Goal: Task Accomplishment & Management: Manage account settings

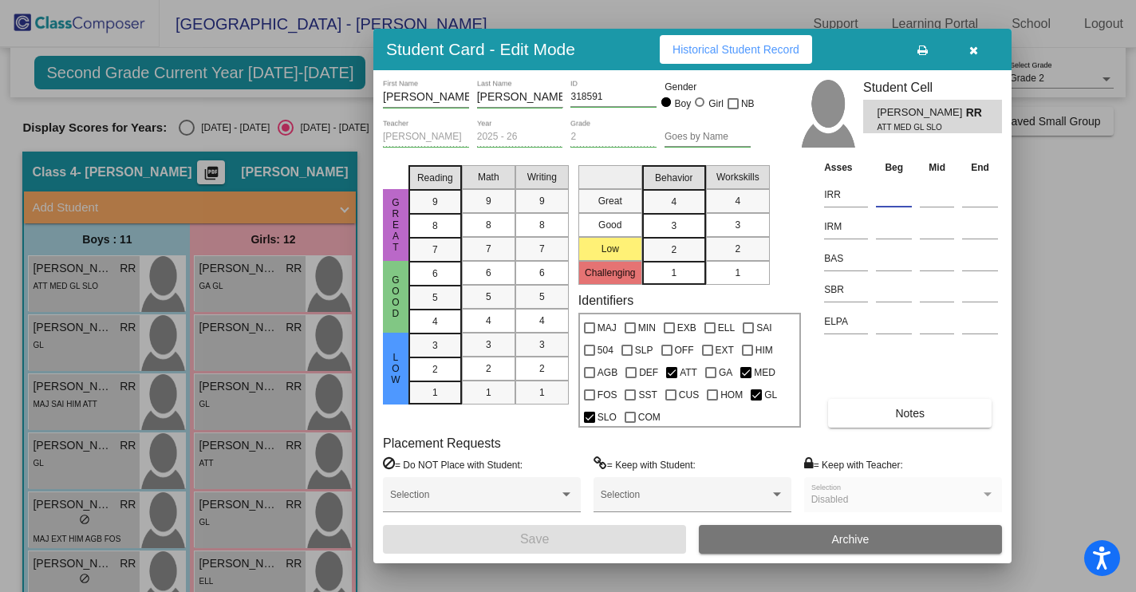
click at [971, 50] on icon "button" at bounding box center [973, 50] width 9 height 11
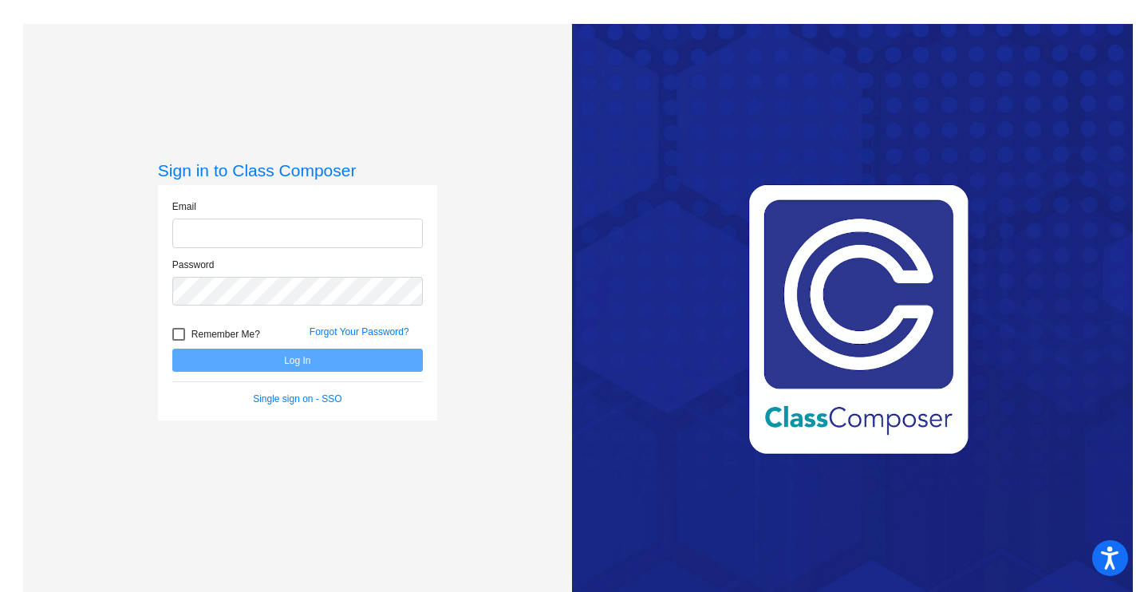
type input "rebecca.riley@hesperiausd.org"
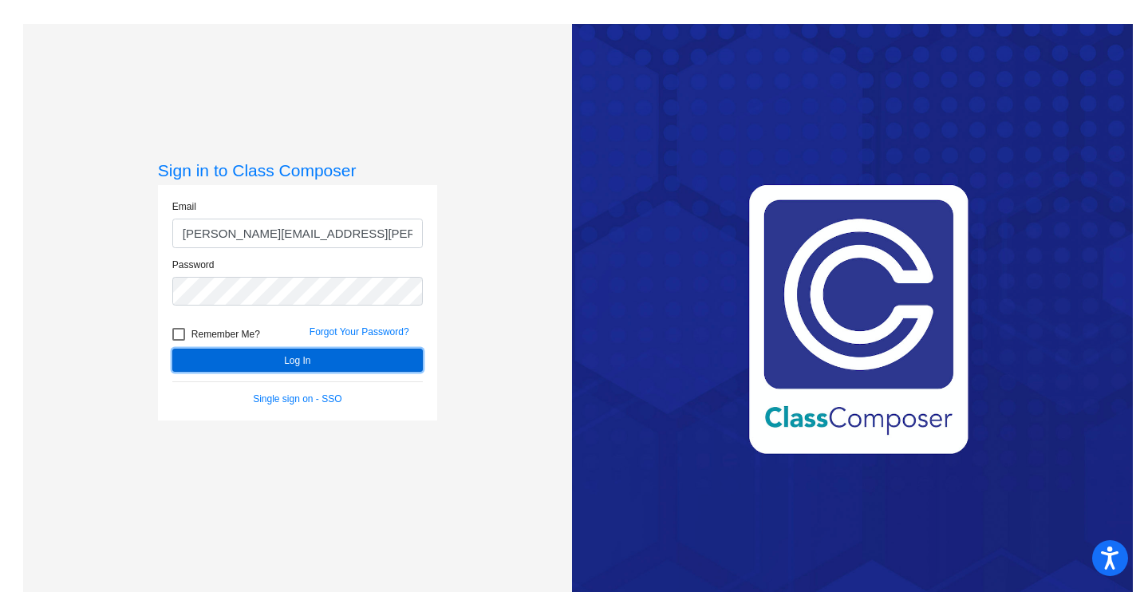
click at [284, 361] on button "Log In" at bounding box center [297, 360] width 250 height 23
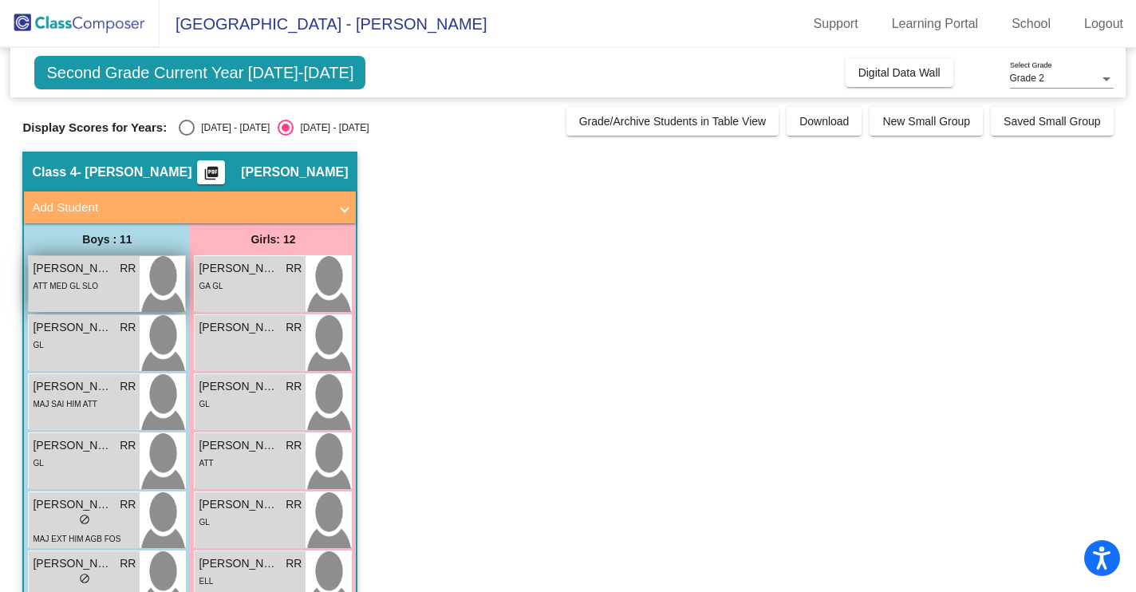
click at [89, 270] on span "[PERSON_NAME]" at bounding box center [73, 268] width 80 height 17
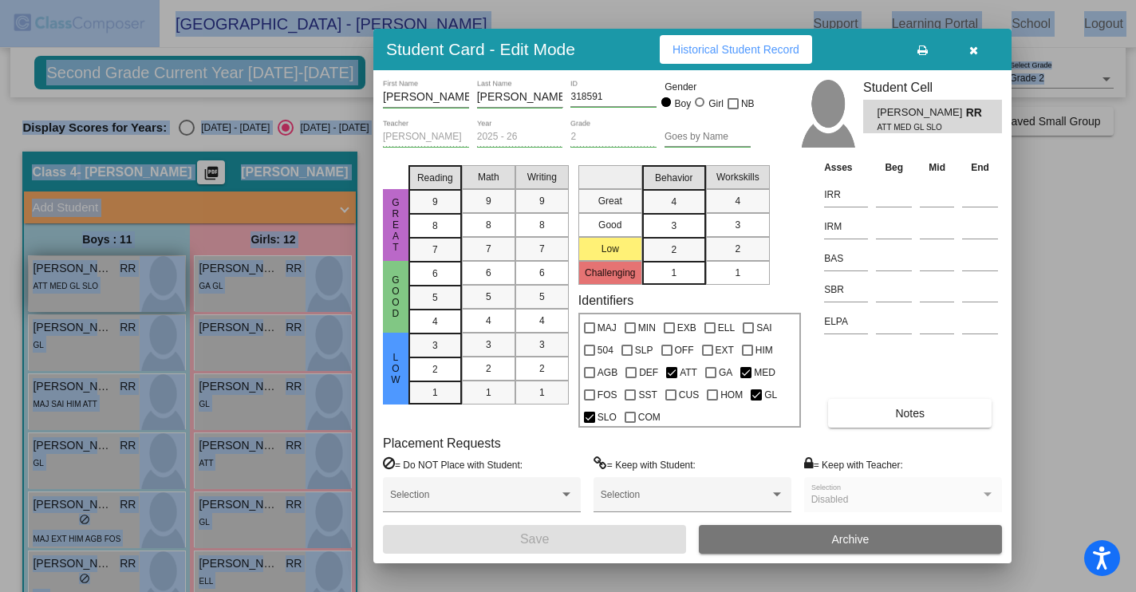
click at [89, 270] on div at bounding box center [568, 296] width 1136 height 592
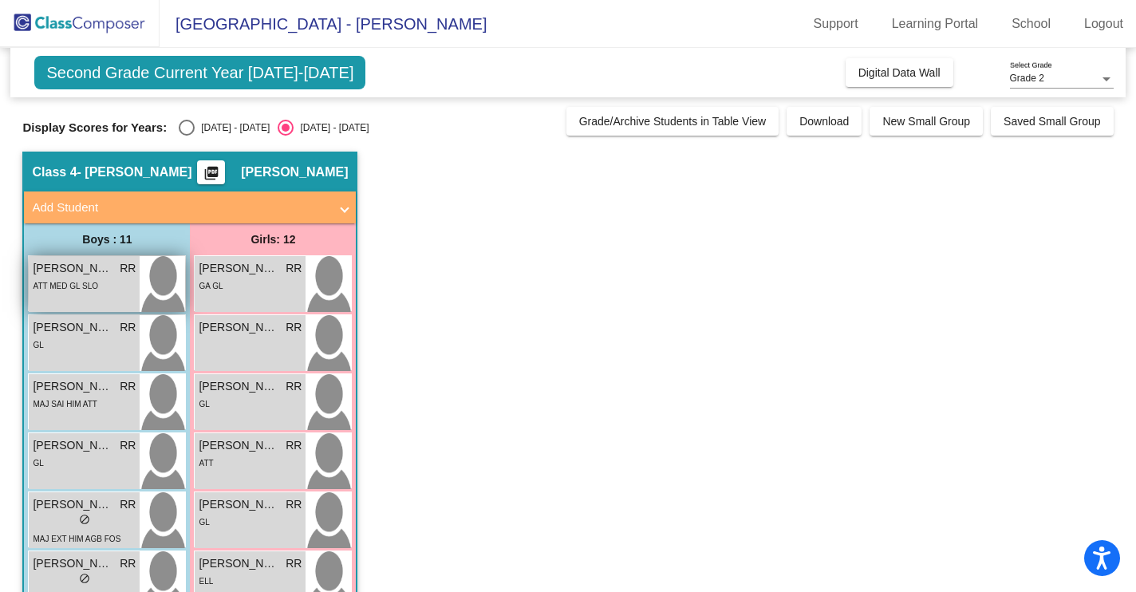
click at [89, 270] on span "[PERSON_NAME]" at bounding box center [73, 268] width 80 height 17
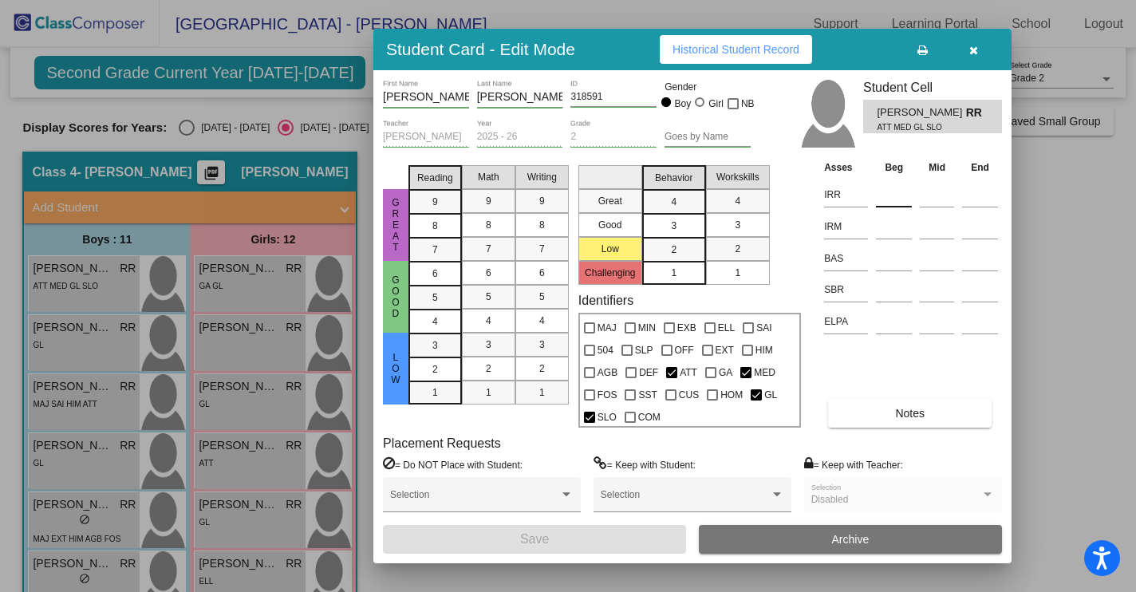
click at [893, 197] on input at bounding box center [894, 195] width 36 height 24
click at [893, 195] on input at bounding box center [894, 195] width 36 height 24
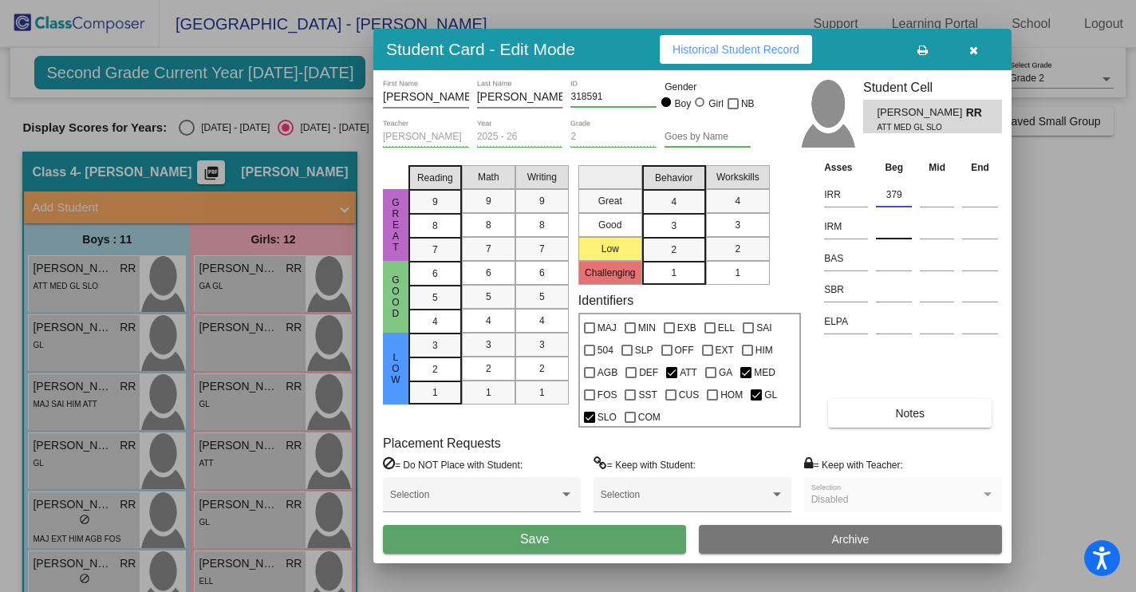
type input "379"
click at [891, 231] on input at bounding box center [894, 227] width 36 height 24
click at [892, 231] on input at bounding box center [894, 227] width 36 height 24
type input "360"
click at [880, 264] on input at bounding box center [894, 258] width 36 height 24
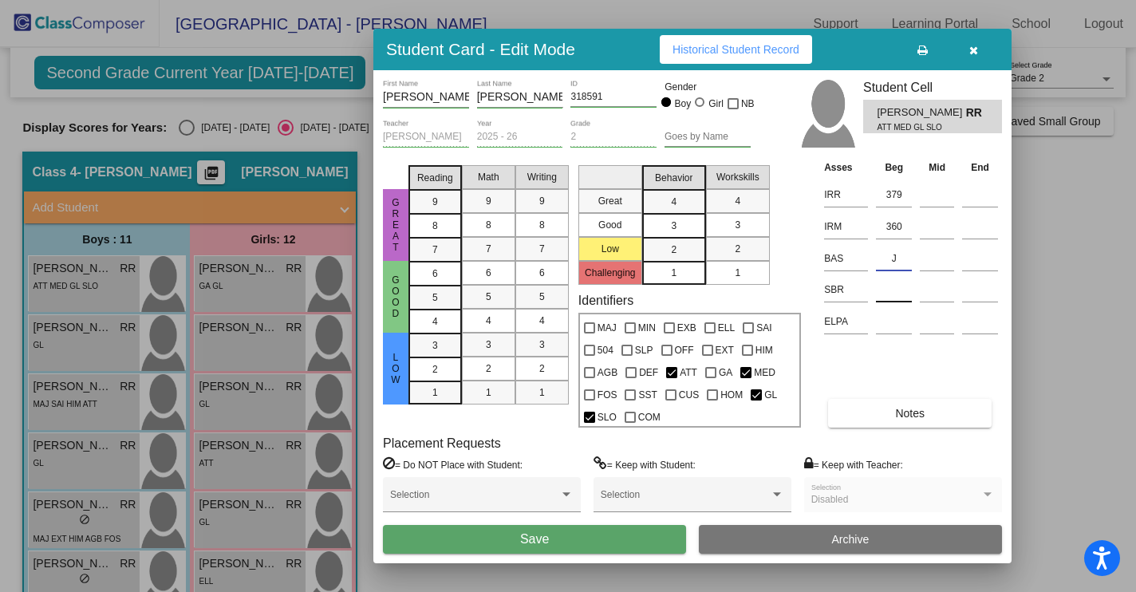
type input "J"
click at [885, 298] on input at bounding box center [894, 290] width 36 height 24
type input "LR"
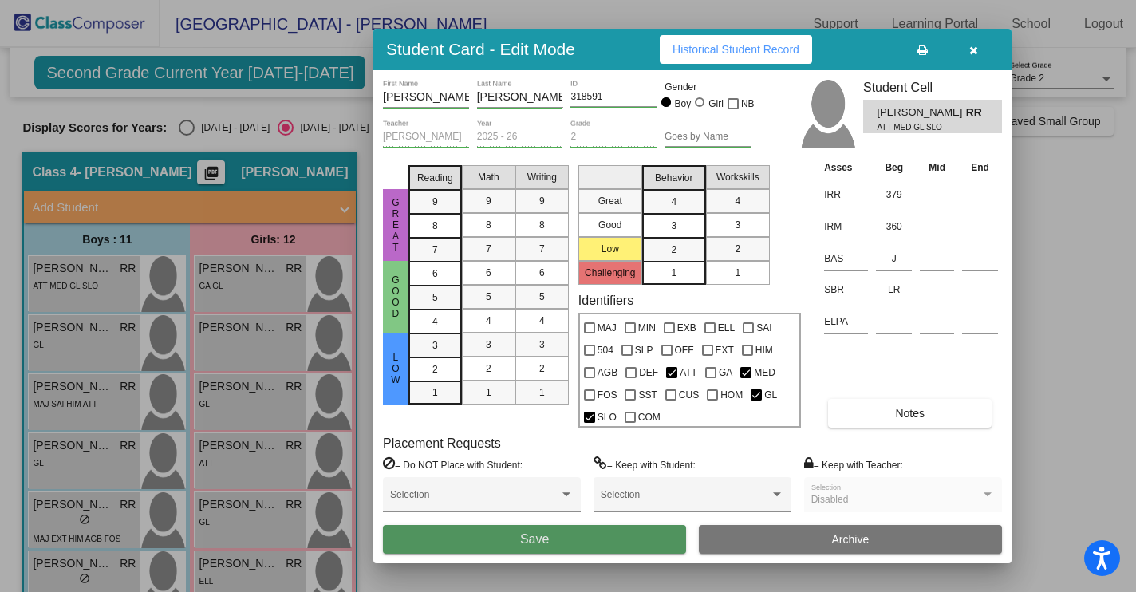
click at [543, 542] on span "Save" at bounding box center [534, 539] width 29 height 14
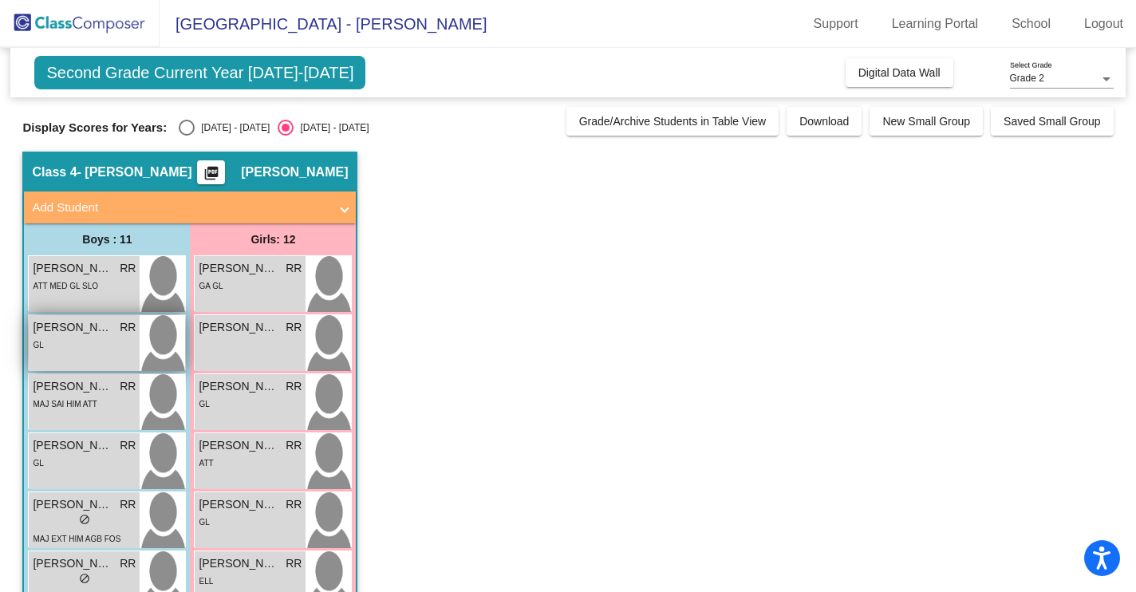
click at [102, 335] on span "[PERSON_NAME]" at bounding box center [73, 327] width 80 height 17
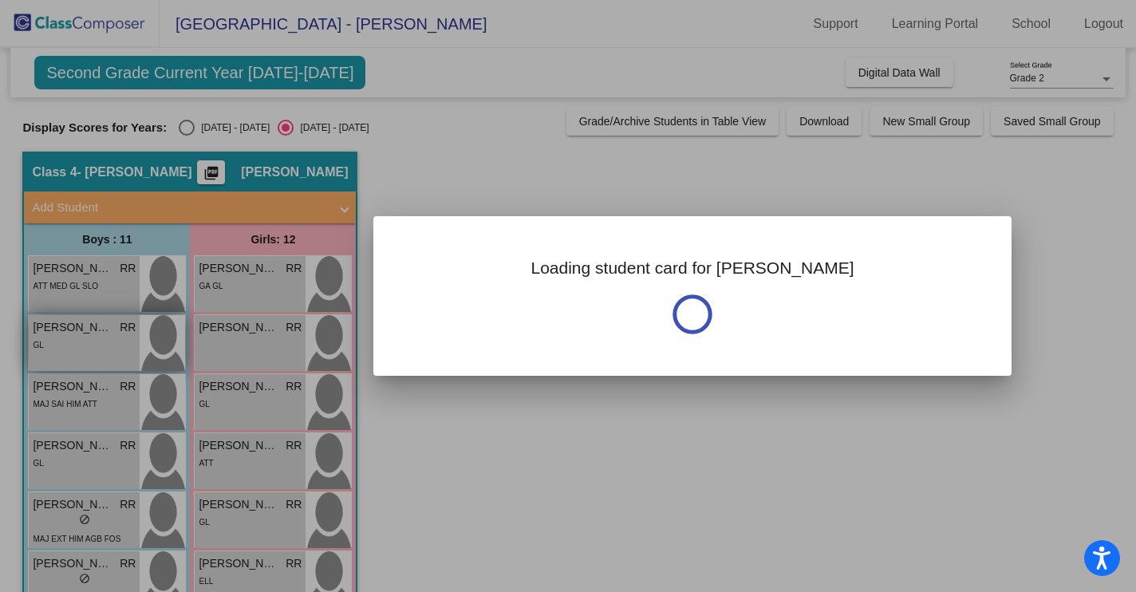
click at [102, 335] on div at bounding box center [568, 296] width 1136 height 592
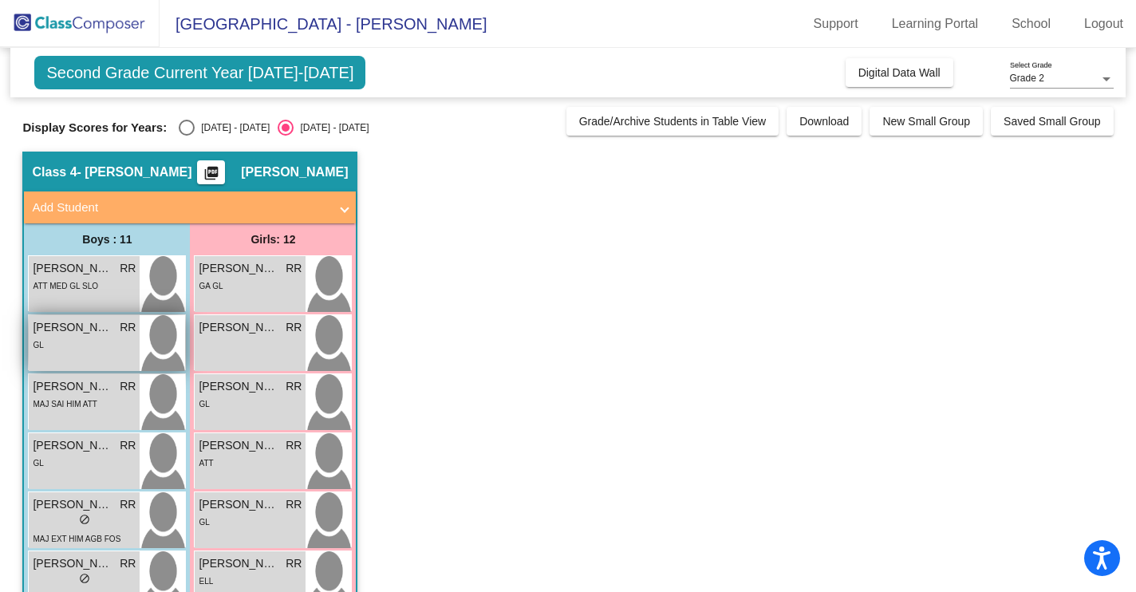
click at [102, 335] on span "[PERSON_NAME]" at bounding box center [73, 327] width 80 height 17
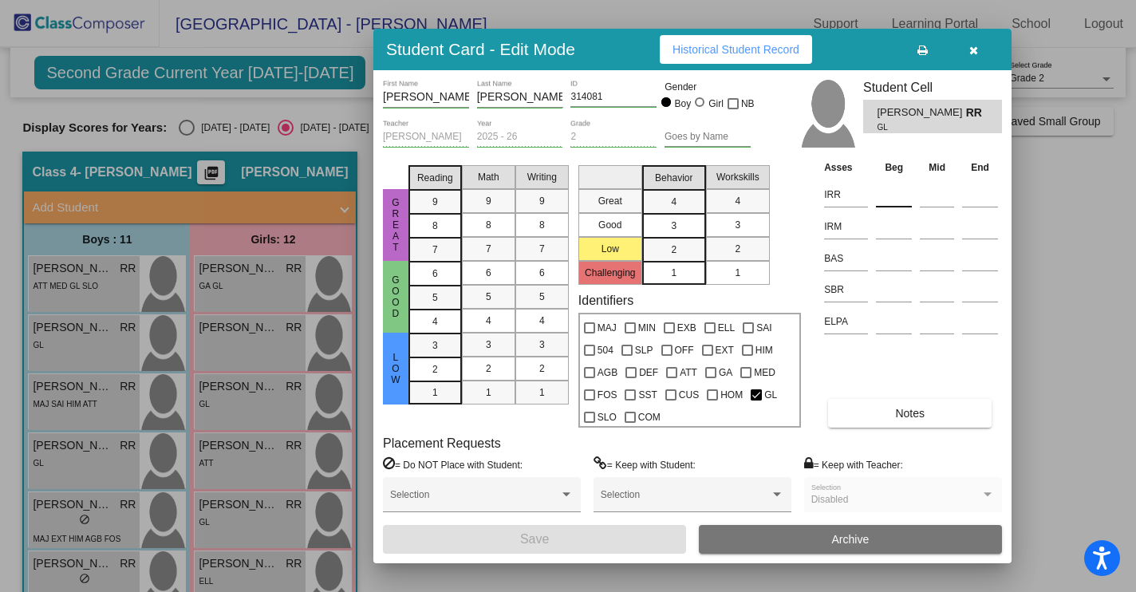
click at [886, 199] on input at bounding box center [894, 195] width 36 height 24
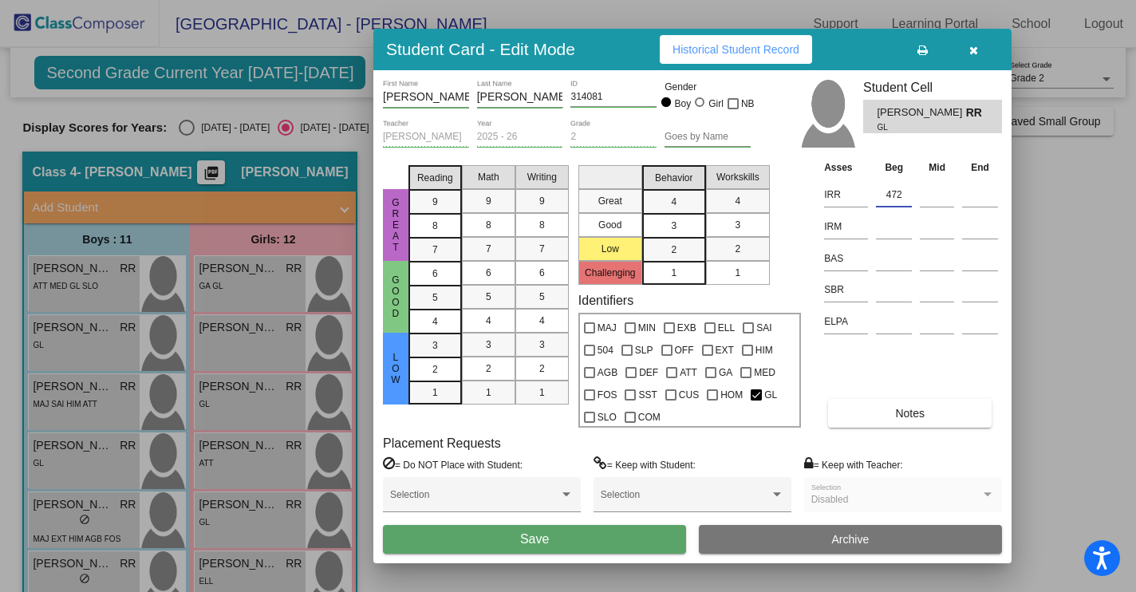
type input "472"
click at [893, 262] on input at bounding box center [894, 258] width 36 height 24
type input "J"
click at [884, 295] on input at bounding box center [894, 290] width 36 height 24
type input "LR"
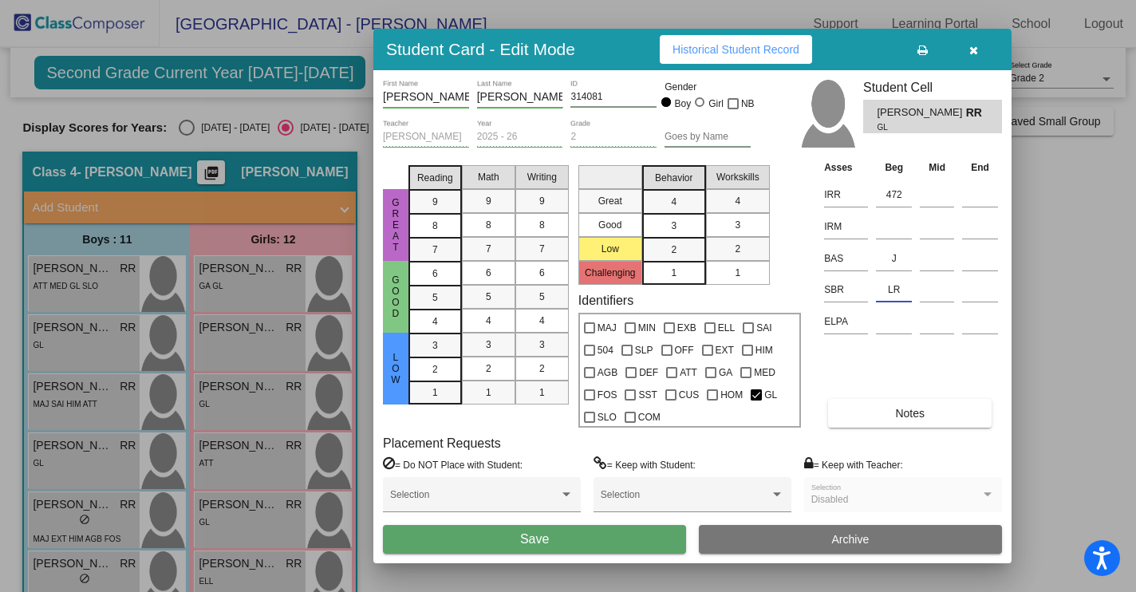
click at [526, 542] on span "Save" at bounding box center [534, 539] width 29 height 14
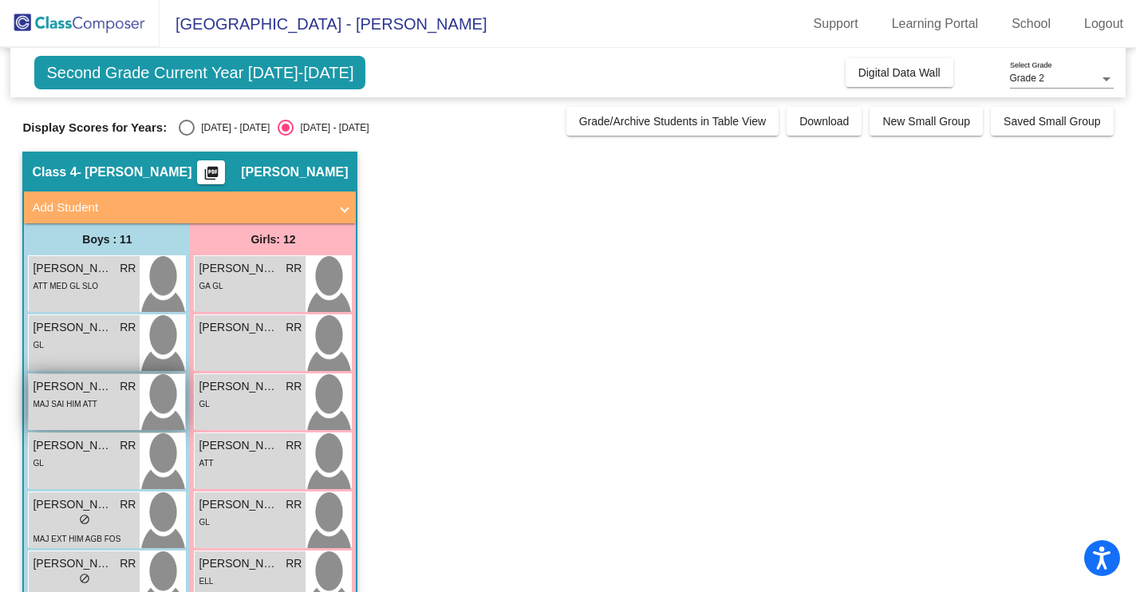
click at [124, 402] on div "MAJ SAI HIM ATT" at bounding box center [84, 403] width 103 height 17
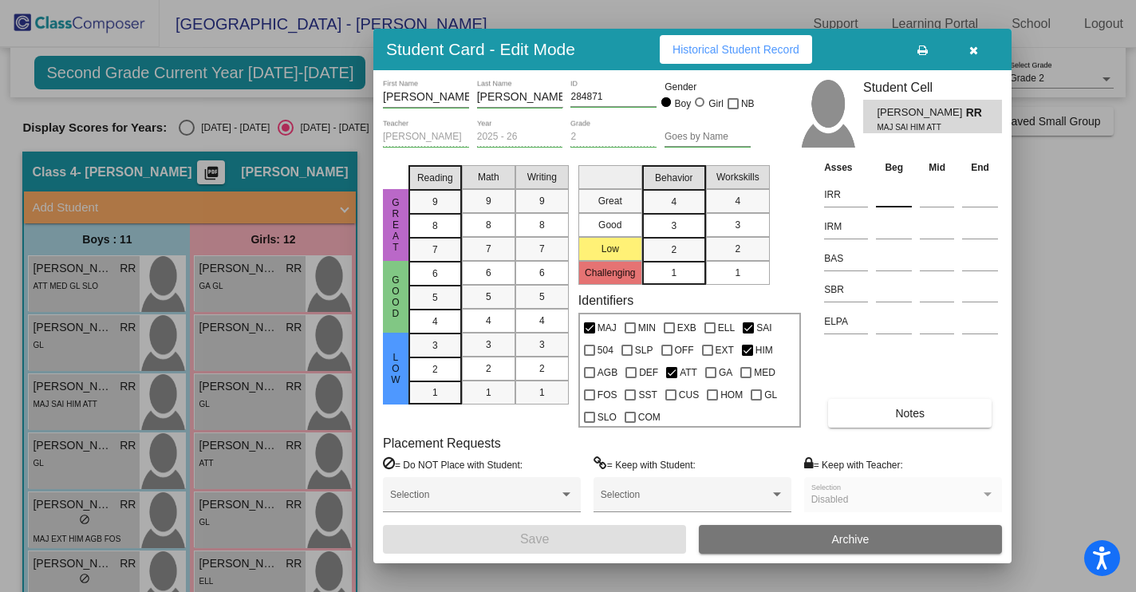
click at [893, 199] on input at bounding box center [894, 195] width 36 height 24
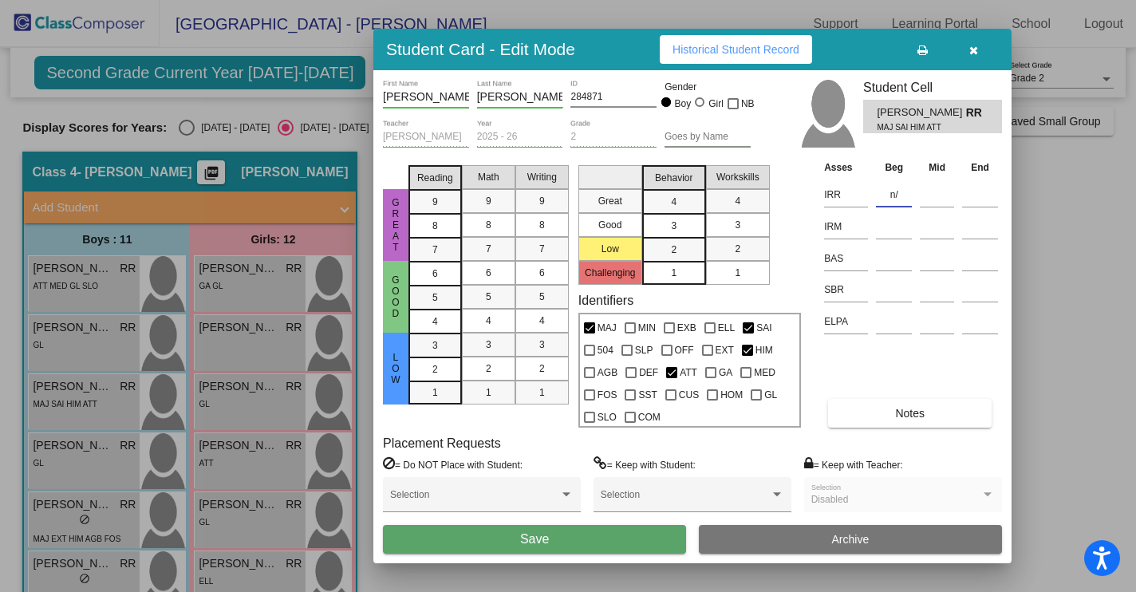
type input "n"
type input "N/A"
click at [887, 235] on input at bounding box center [894, 227] width 36 height 24
click at [888, 264] on input at bounding box center [894, 258] width 36 height 24
click at [901, 230] on input "n/A" at bounding box center [894, 227] width 36 height 24
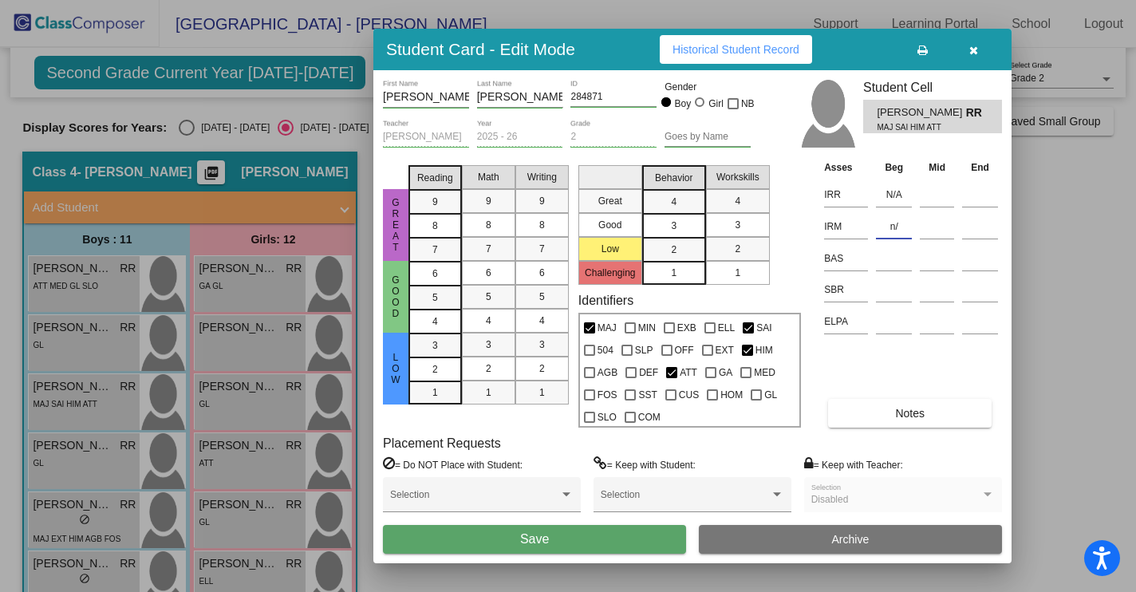
type input "n"
type input "M"
type input "N/A"
click at [897, 269] on input at bounding box center [894, 258] width 36 height 24
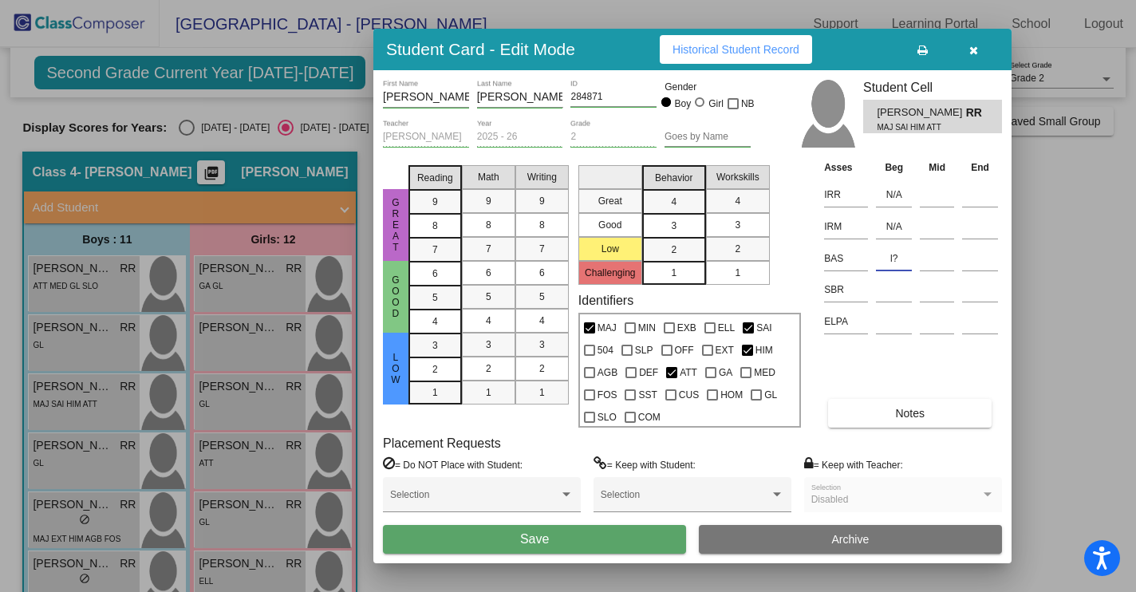
type input "l"
type input "L/S"
click at [892, 294] on input at bounding box center [894, 290] width 36 height 24
type input "SR"
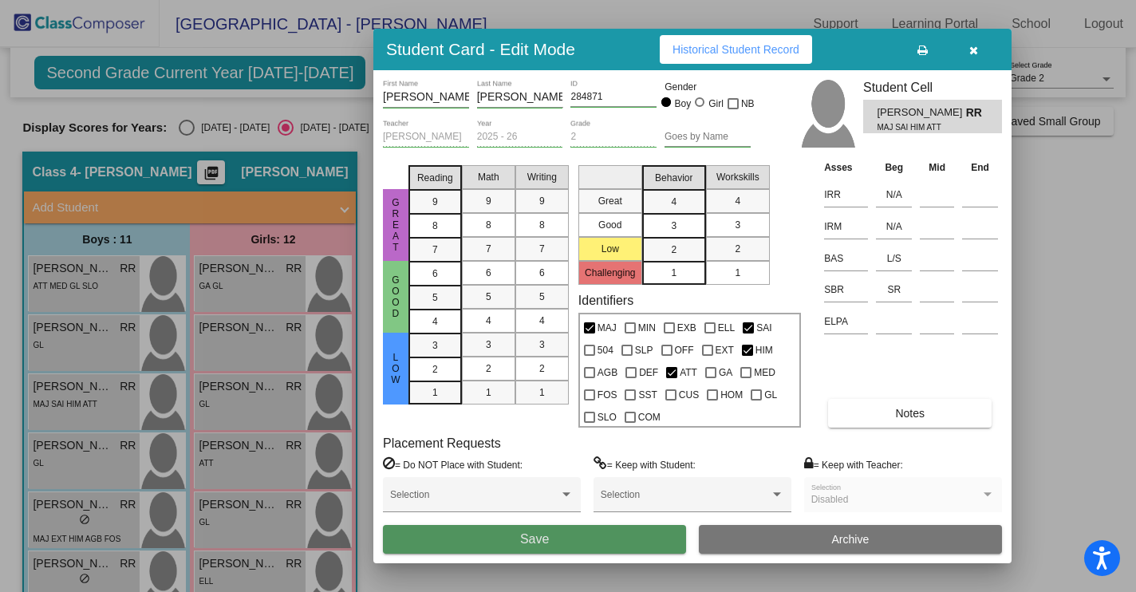
click at [533, 545] on span "Save" at bounding box center [534, 539] width 29 height 14
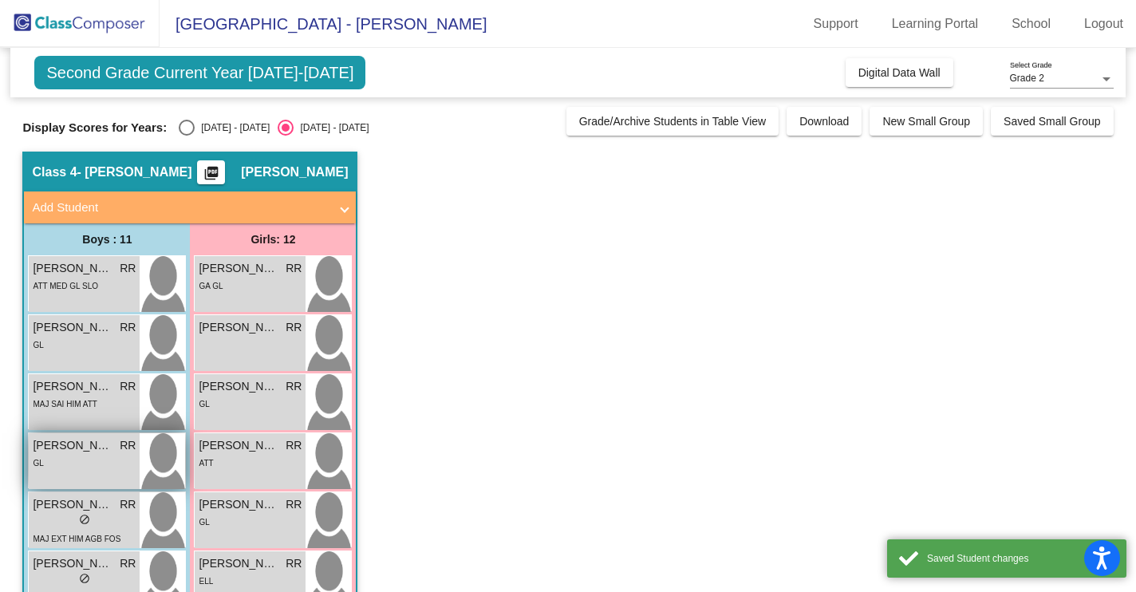
click at [105, 475] on div "Elias Vargas RR lock do_not_disturb_alt GL" at bounding box center [84, 461] width 111 height 56
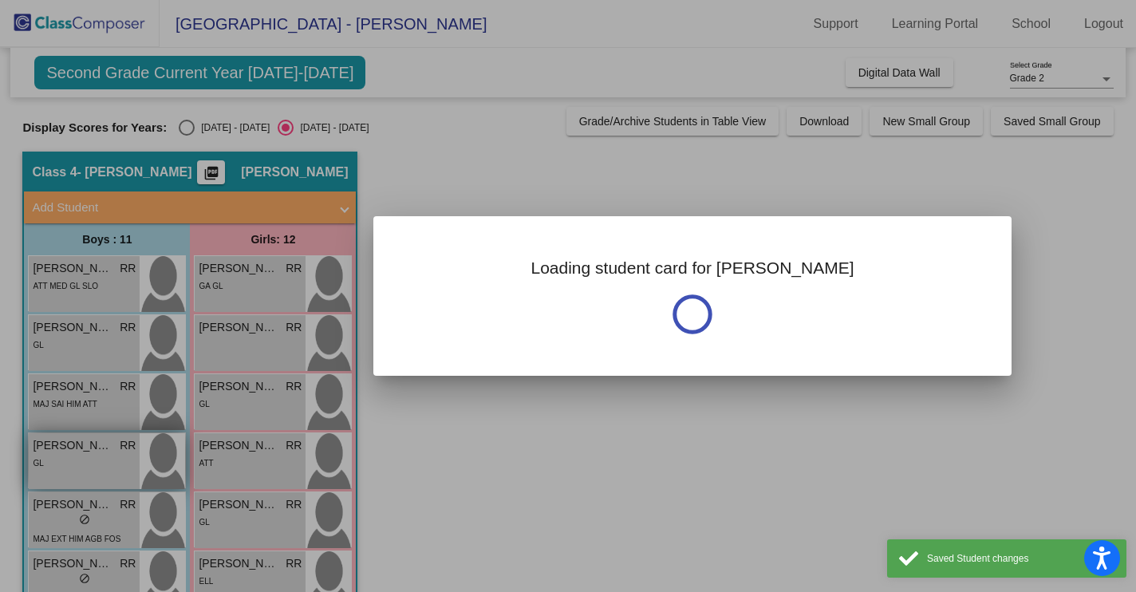
click at [105, 475] on div at bounding box center [568, 296] width 1136 height 592
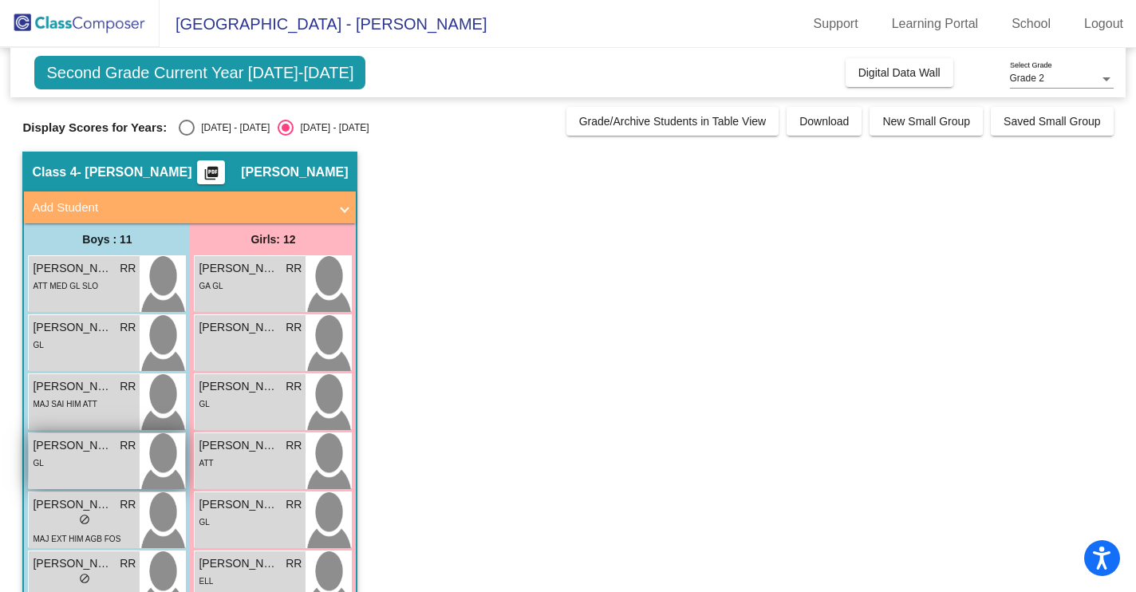
click at [101, 444] on span "[PERSON_NAME]" at bounding box center [73, 445] width 80 height 17
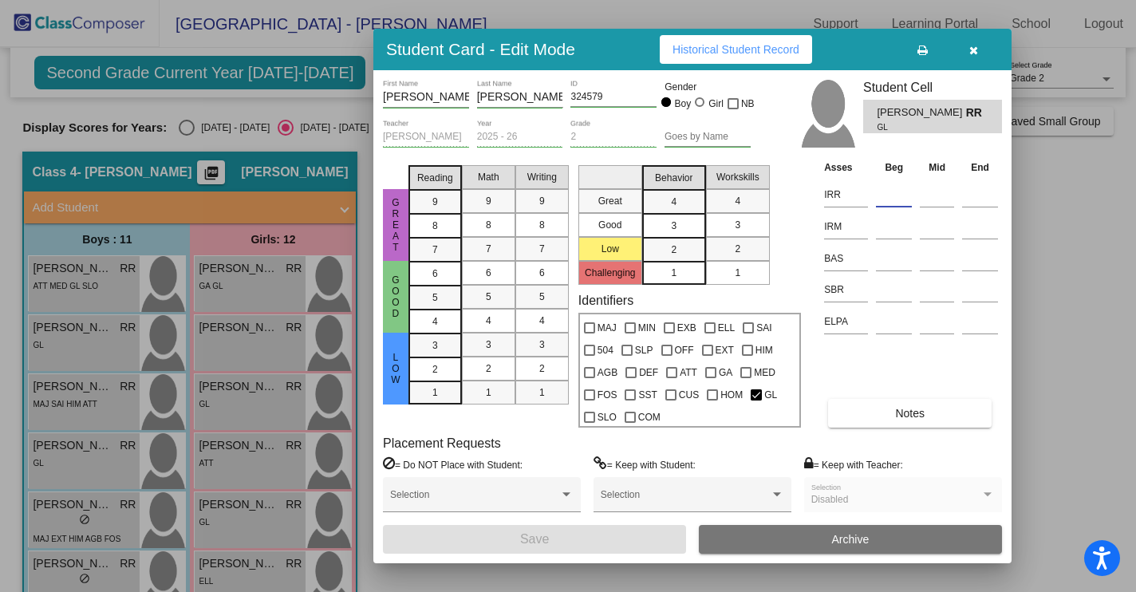
click at [889, 192] on input at bounding box center [894, 195] width 36 height 24
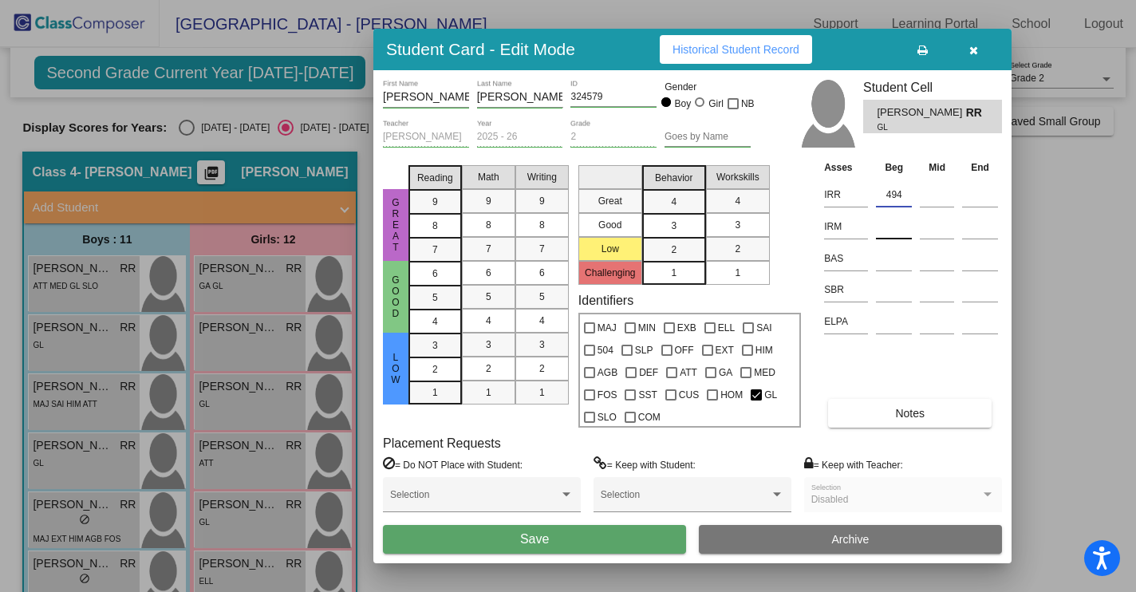
click at [889, 228] on input at bounding box center [894, 227] width 36 height 24
click at [907, 199] on input "494" at bounding box center [894, 195] width 36 height 24
type input "4"
type input "E"
type input "Ear 2"
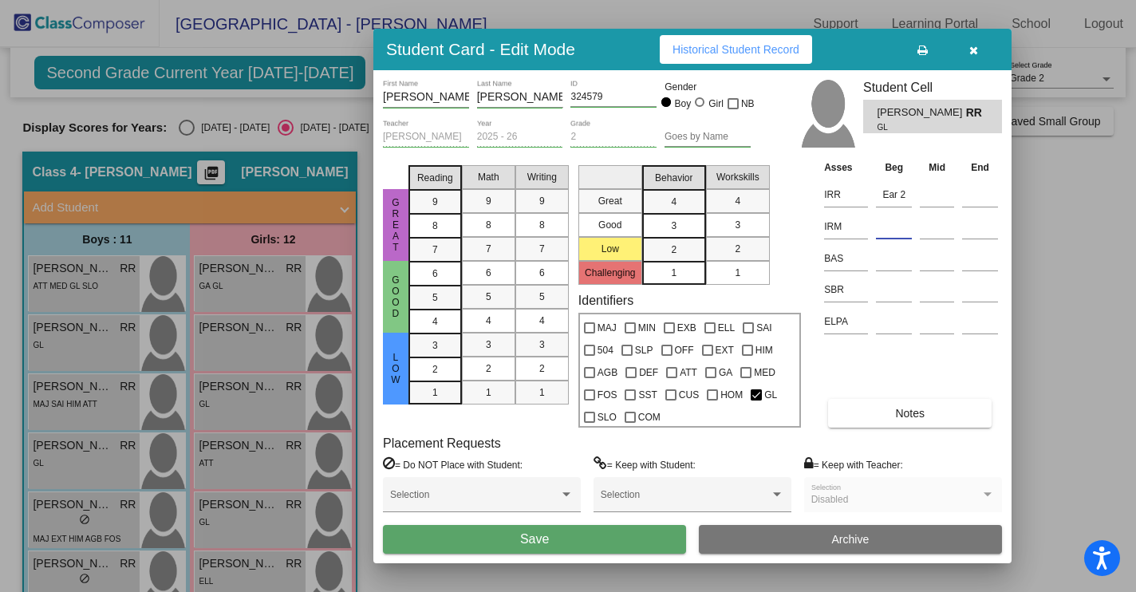
click at [889, 231] on input at bounding box center [894, 227] width 36 height 24
click at [874, 266] on td at bounding box center [894, 256] width 44 height 32
click at [893, 266] on input at bounding box center [894, 258] width 36 height 24
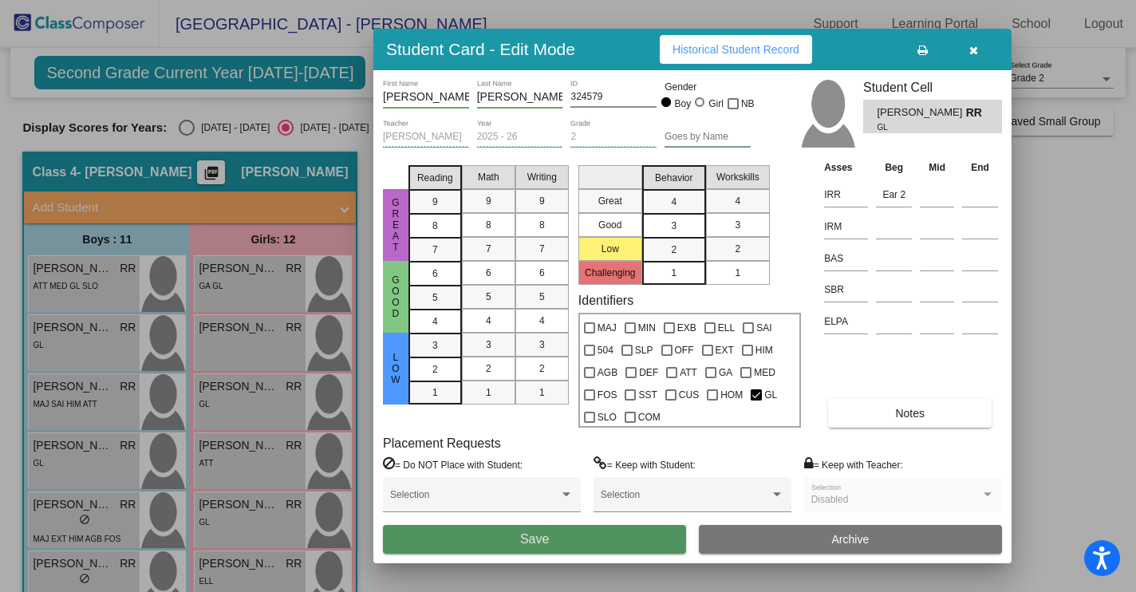
click at [543, 541] on span "Save" at bounding box center [534, 539] width 29 height 14
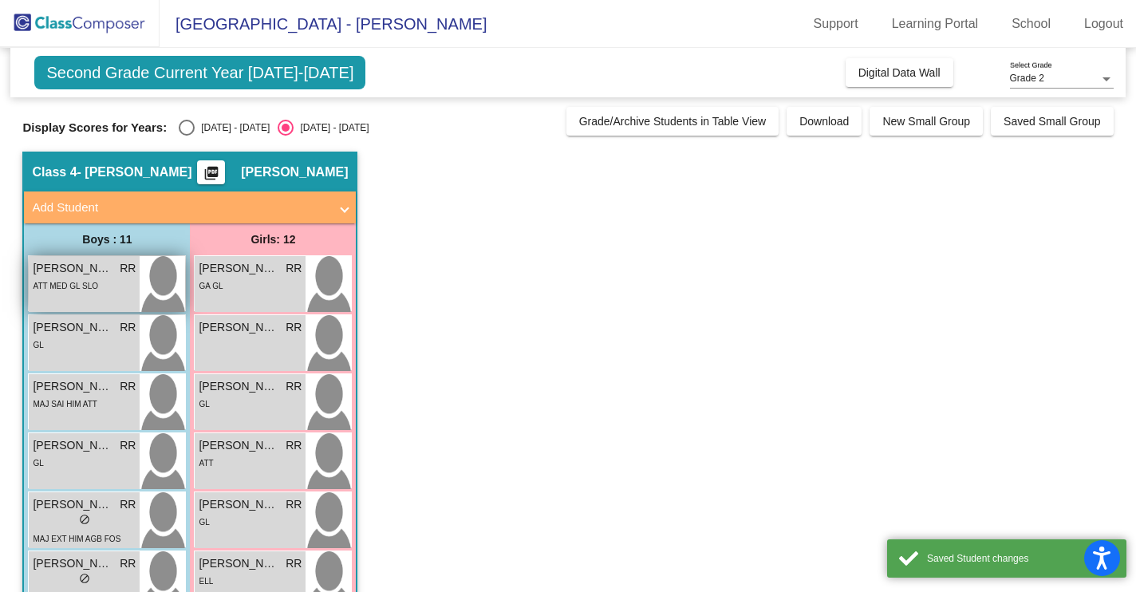
click at [89, 282] on span "ATT MED GL SLO" at bounding box center [65, 286] width 65 height 9
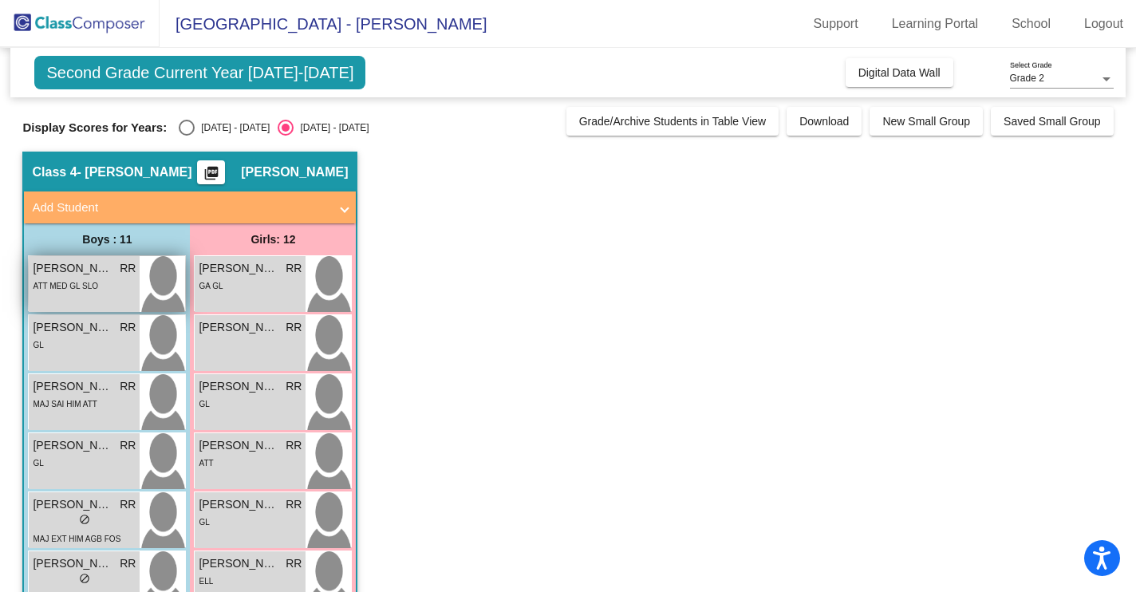
click at [92, 278] on div "ATT MED GL SLO" at bounding box center [65, 285] width 65 height 17
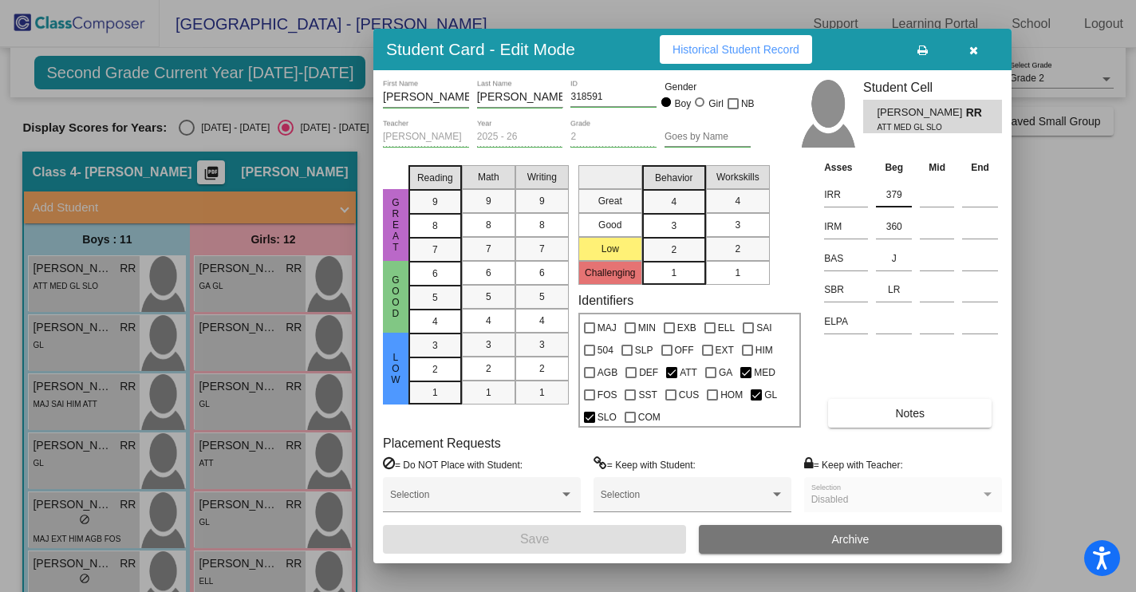
click at [903, 194] on input "379" at bounding box center [894, 195] width 36 height 24
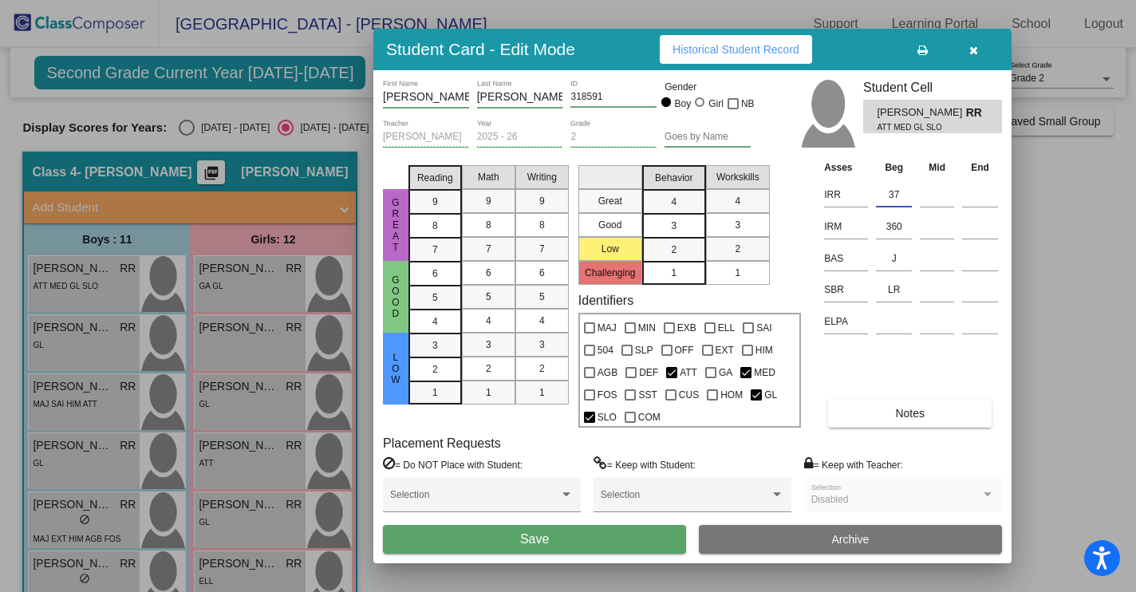
type input "3"
type input "K"
drag, startPoint x: 897, startPoint y: 227, endPoint x: 878, endPoint y: 225, distance: 19.2
click at [878, 226] on input "360" at bounding box center [894, 227] width 36 height 24
type input "k"
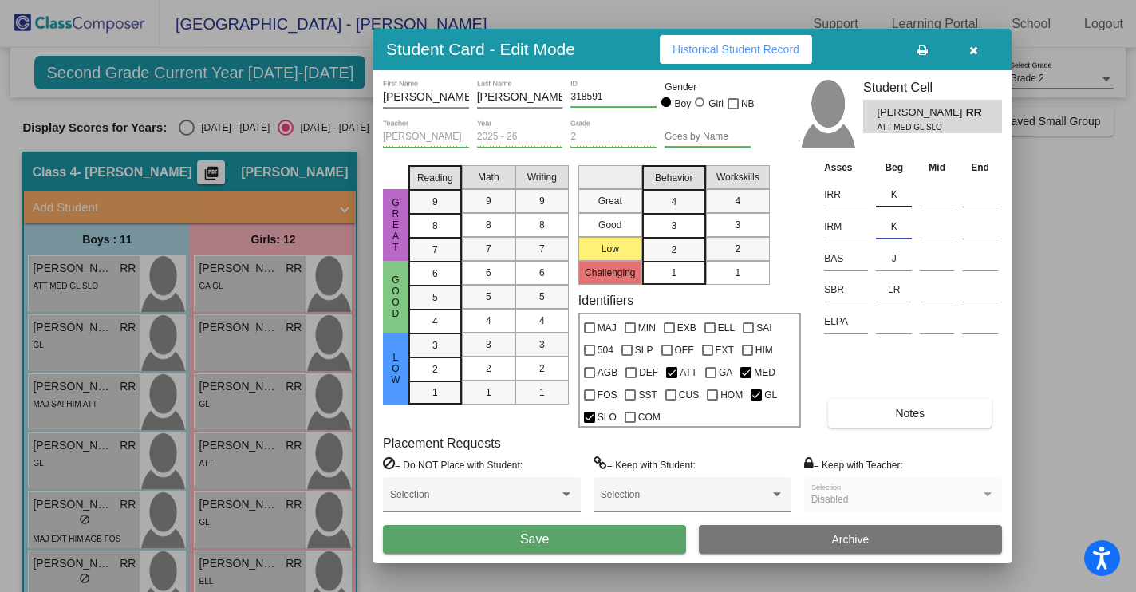
type input "K"
click at [897, 194] on input "K" at bounding box center [894, 195] width 36 height 24
type input "K/379"
click at [894, 226] on input "K" at bounding box center [894, 227] width 36 height 24
type input "K/360"
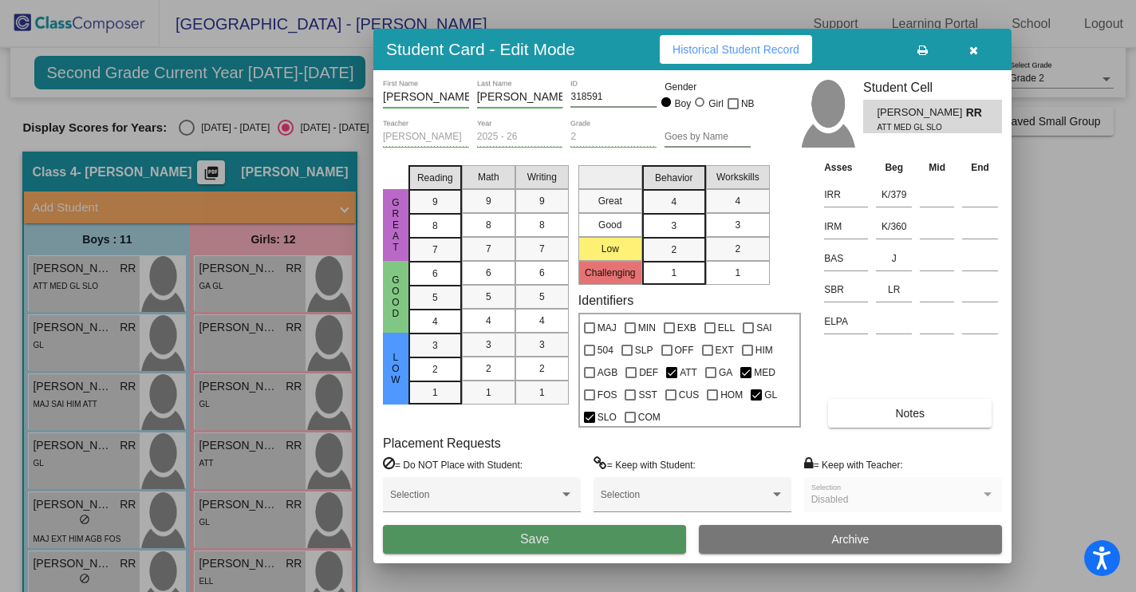
click at [538, 538] on span "Save" at bounding box center [534, 539] width 29 height 14
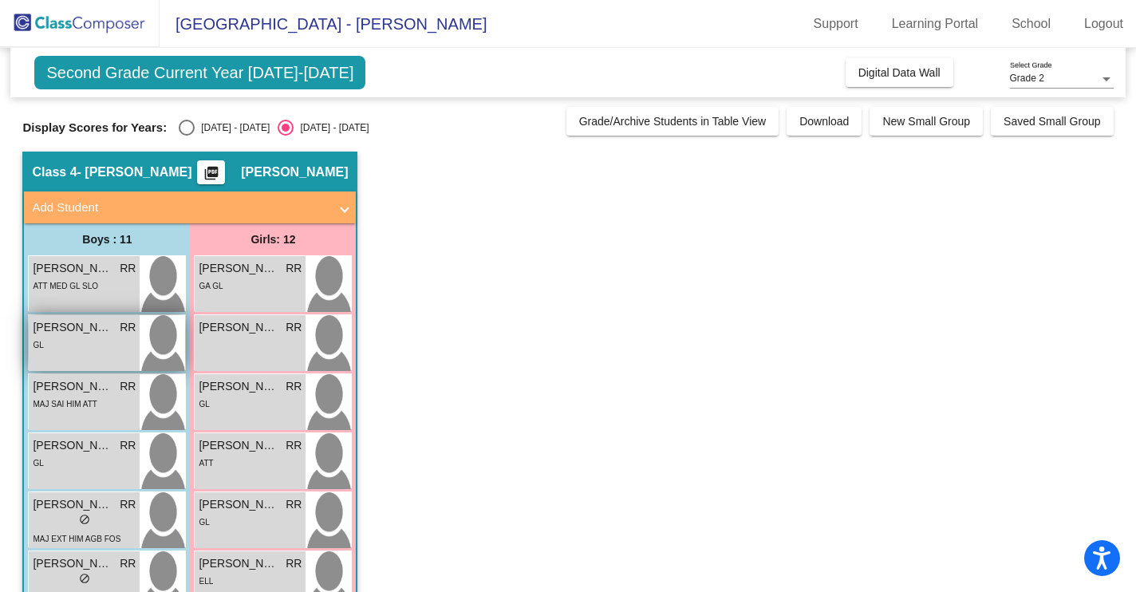
click at [116, 349] on div "GL" at bounding box center [84, 344] width 103 height 17
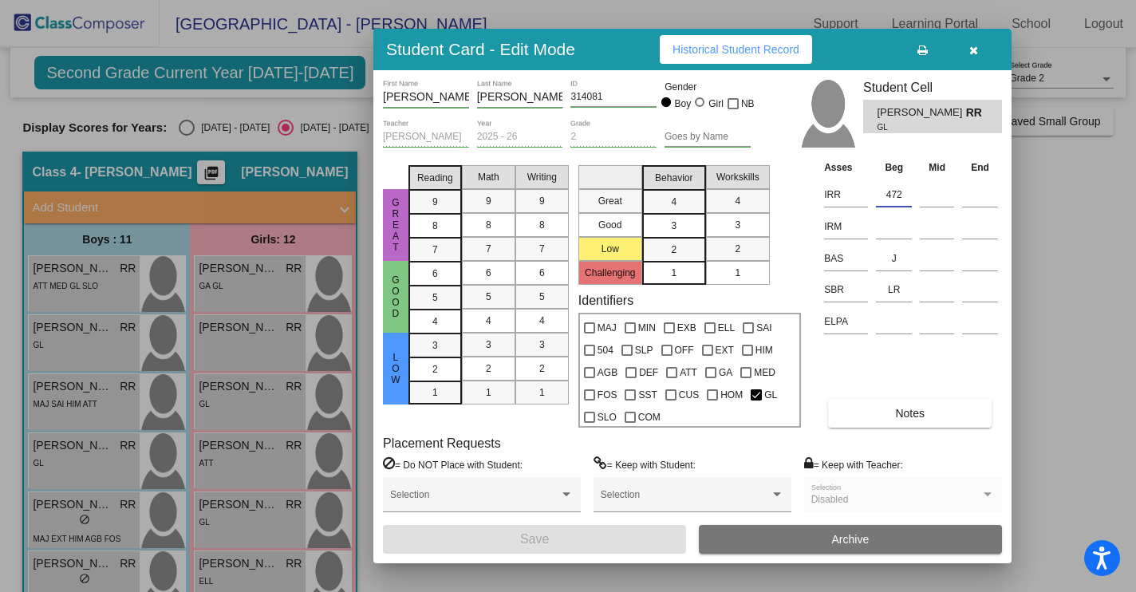
click at [887, 196] on input "472" at bounding box center [894, 195] width 36 height 24
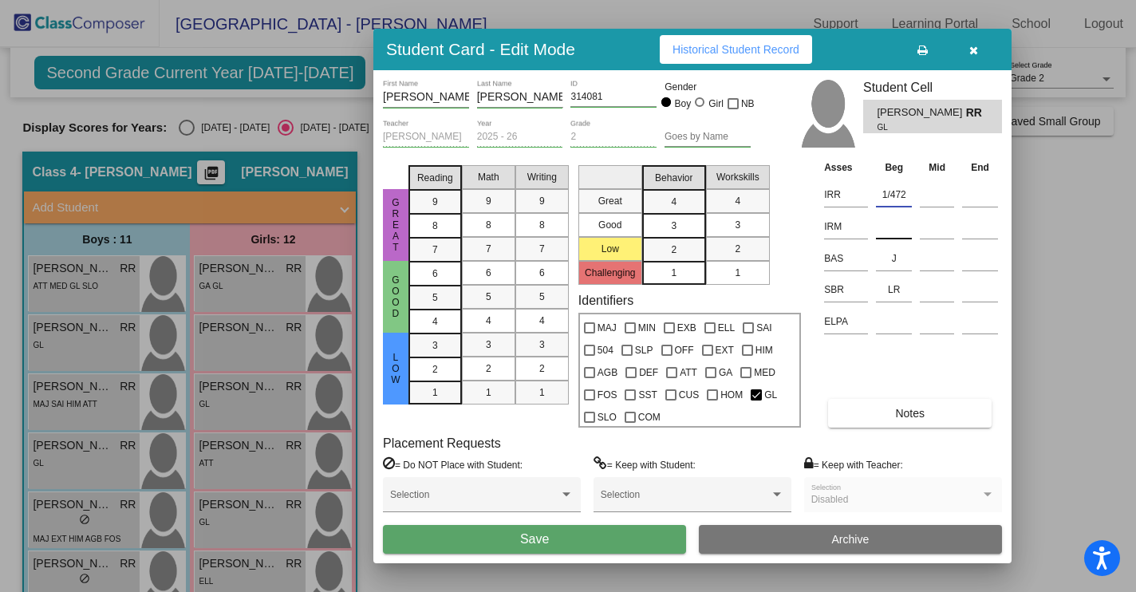
type input "1/472"
click at [881, 230] on input at bounding box center [894, 227] width 36 height 24
type input "1/408"
click at [530, 534] on span "Save" at bounding box center [534, 539] width 29 height 14
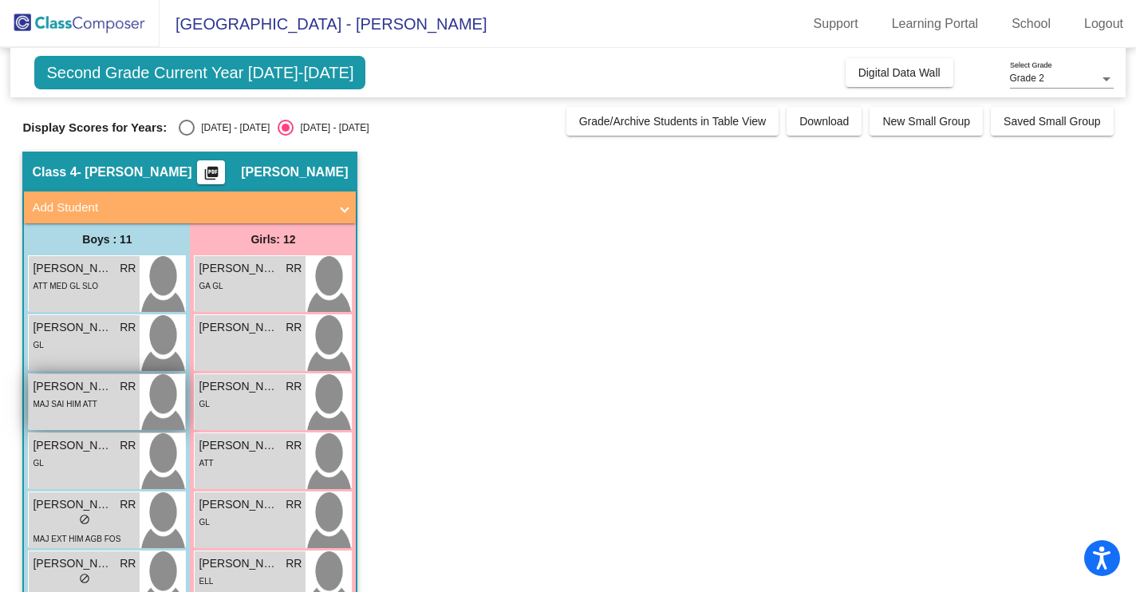
click at [115, 402] on div "MAJ SAI HIM ATT" at bounding box center [84, 403] width 103 height 17
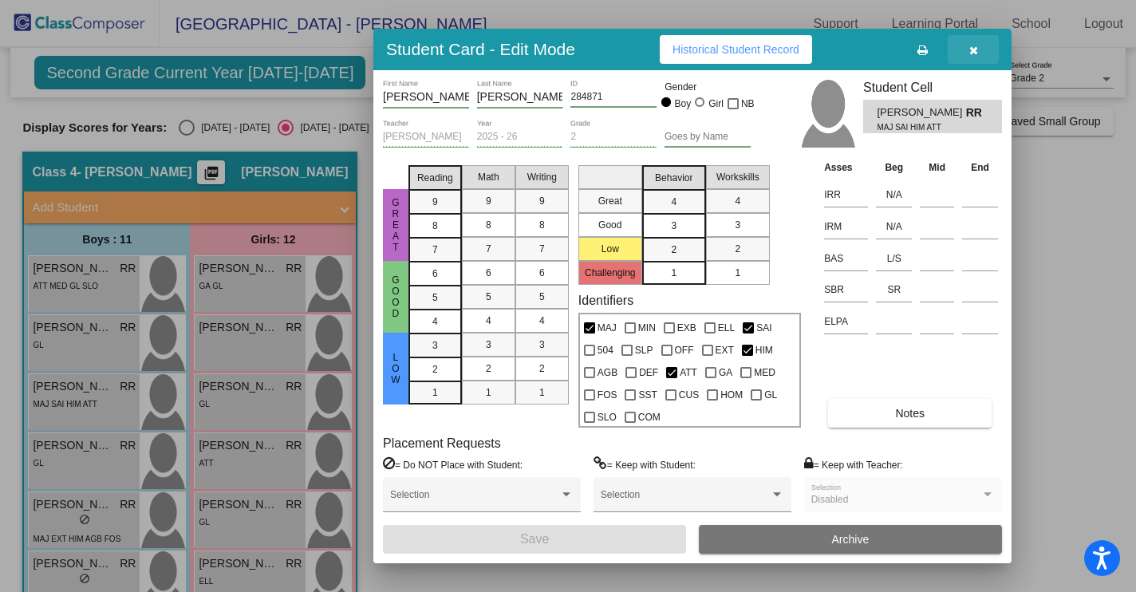
click at [973, 48] on icon "button" at bounding box center [973, 50] width 9 height 11
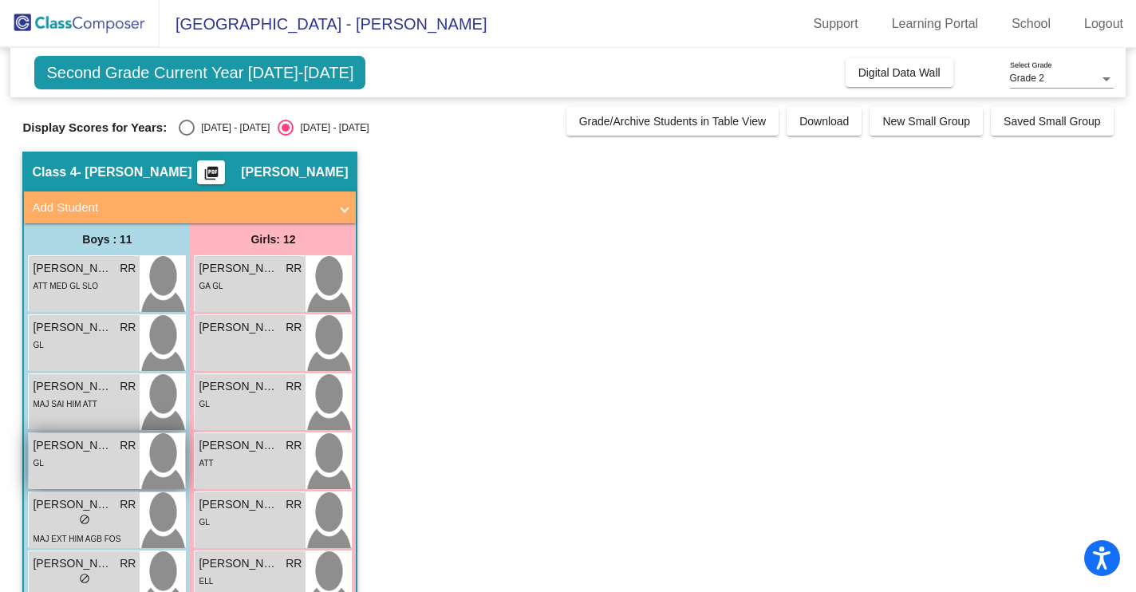
click at [99, 458] on div "GL" at bounding box center [84, 462] width 103 height 17
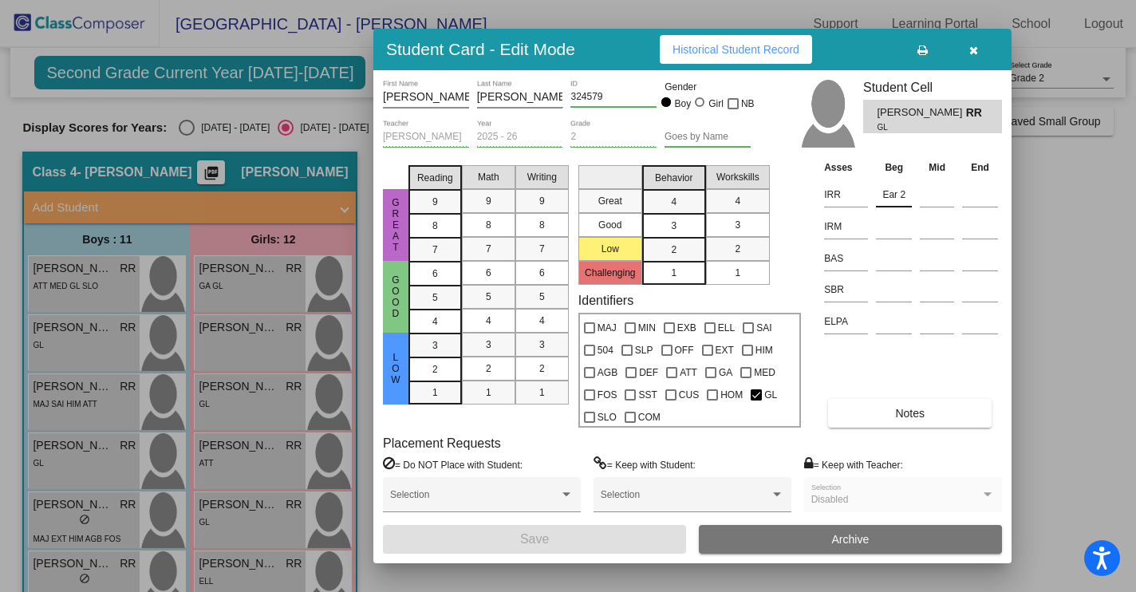
click at [904, 195] on input "Ear 2" at bounding box center [894, 195] width 36 height 24
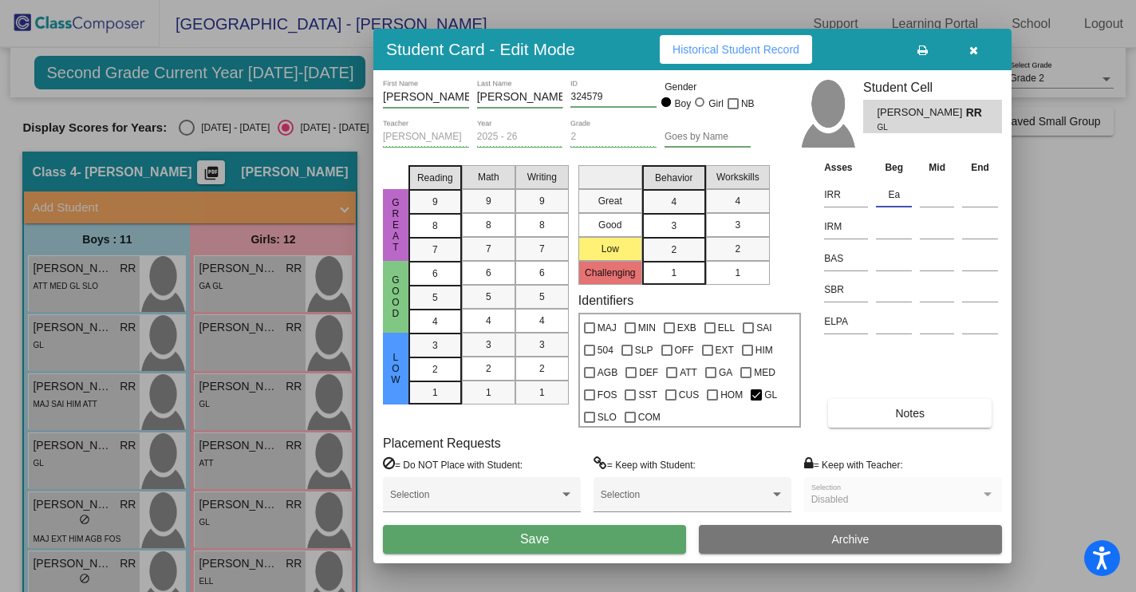
type input "E"
type input "E2/494"
click at [882, 231] on input at bounding box center [894, 227] width 36 height 24
type input "1/417"
click at [879, 262] on input at bounding box center [894, 258] width 36 height 24
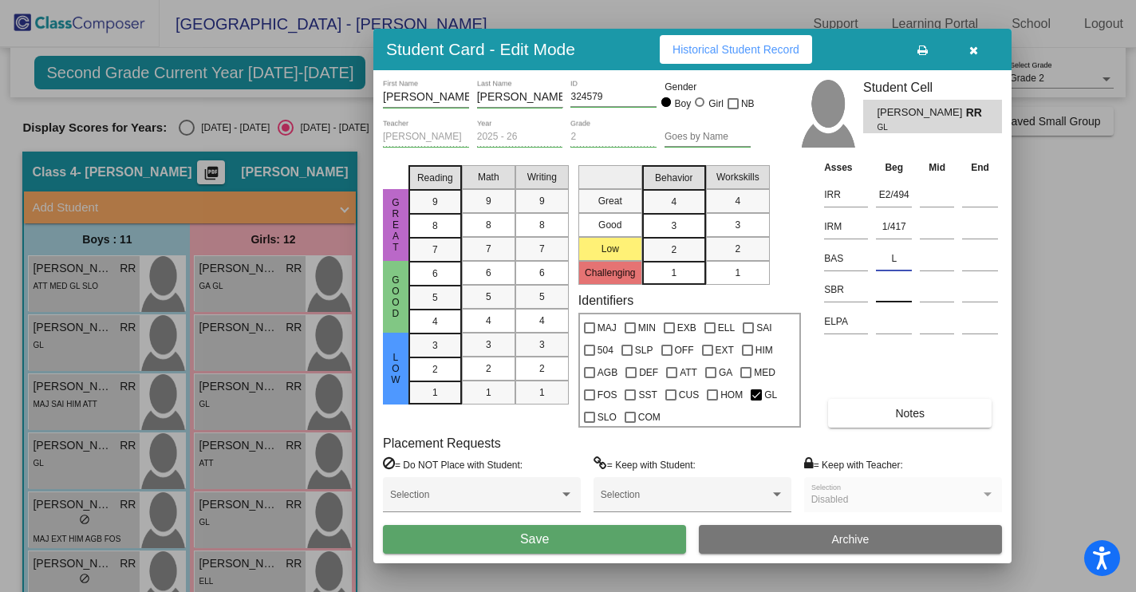
type input "L"
click at [891, 298] on input at bounding box center [894, 290] width 36 height 24
type input "LR"
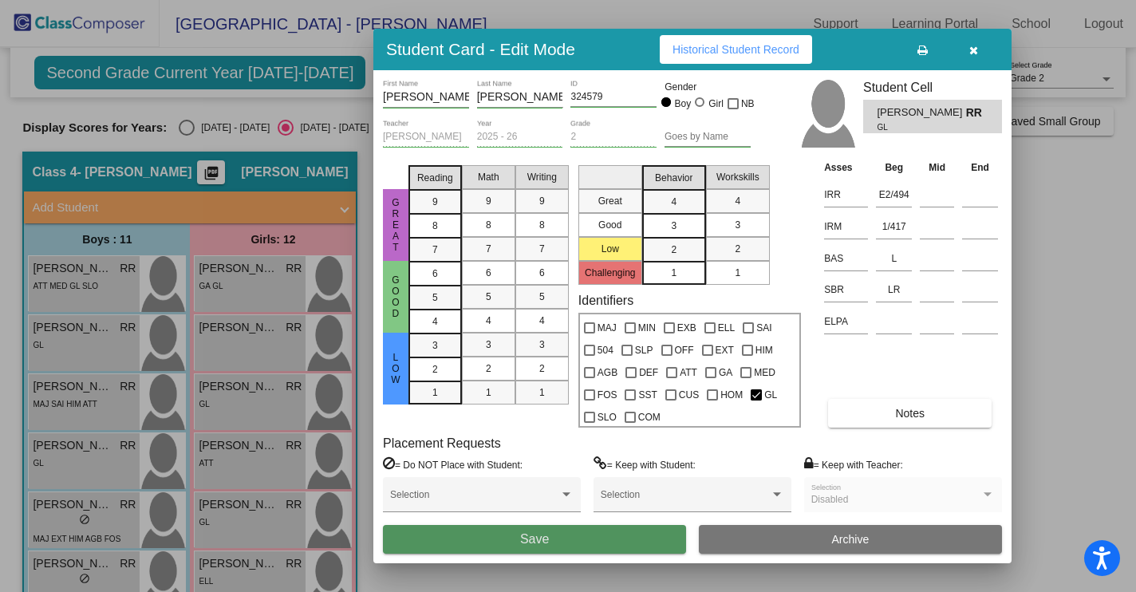
click at [583, 546] on button "Save" at bounding box center [534, 539] width 303 height 29
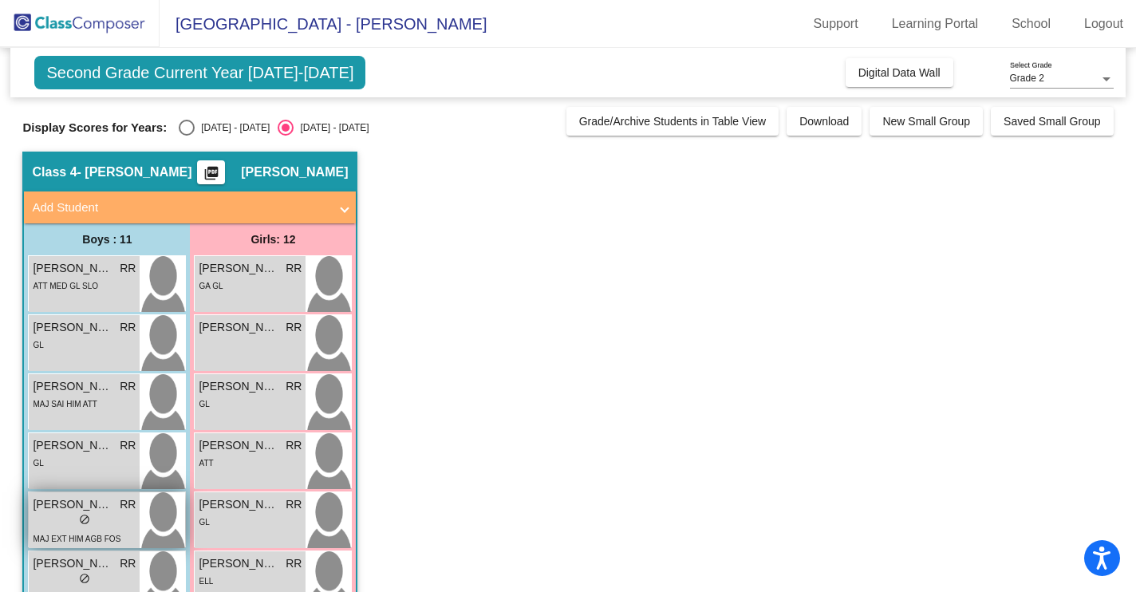
click at [104, 509] on span "[PERSON_NAME]" at bounding box center [73, 504] width 80 height 17
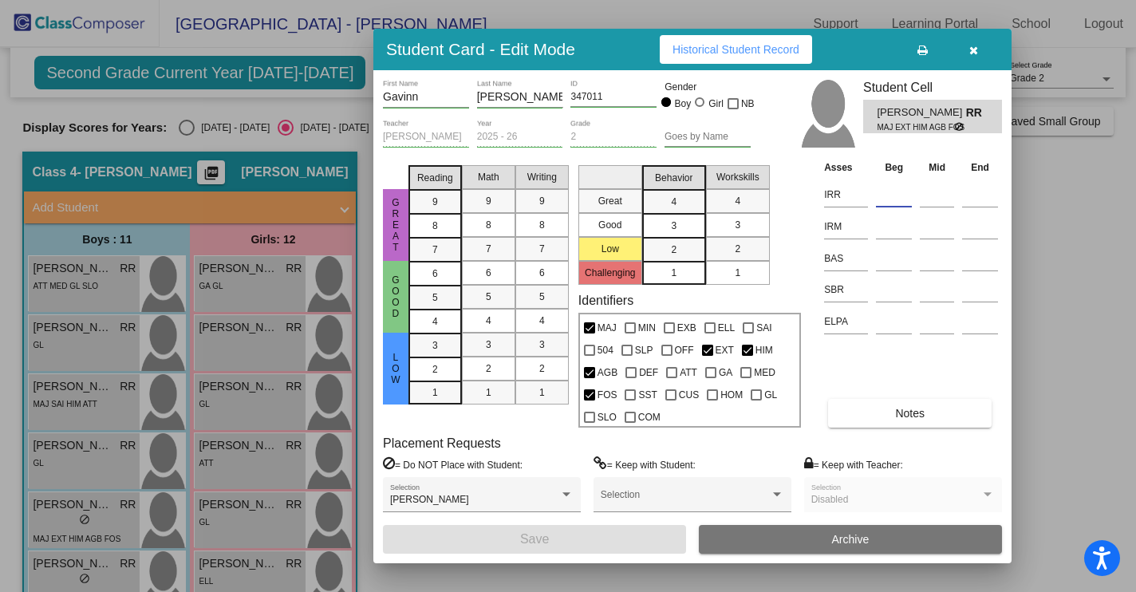
click at [886, 196] on input at bounding box center [894, 195] width 36 height 24
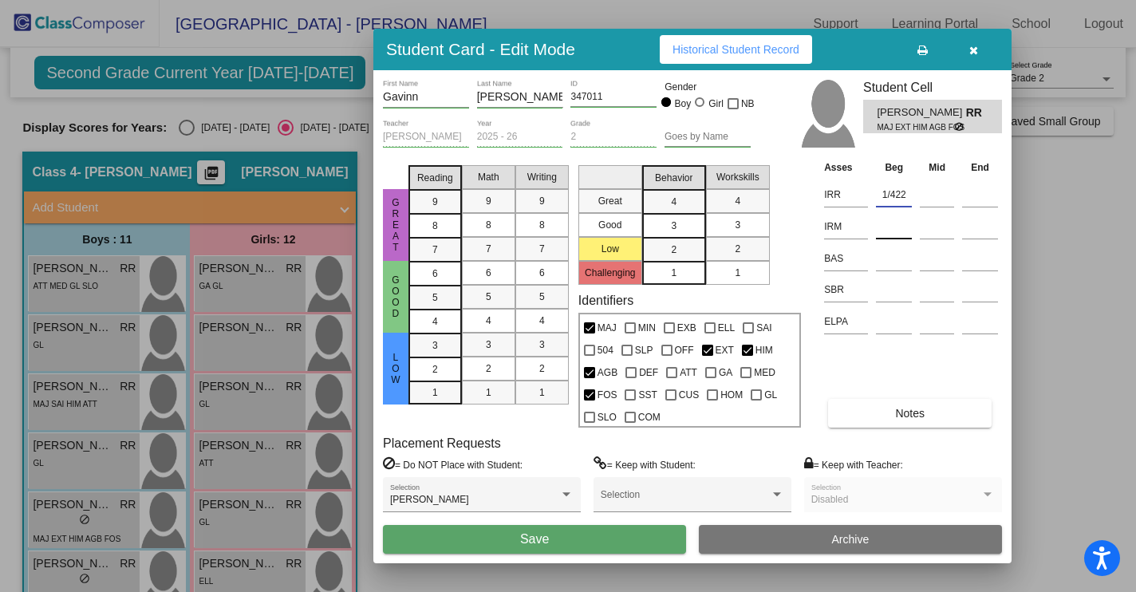
type input "1/422"
click at [885, 230] on input at bounding box center [894, 227] width 36 height 24
type input "1/402"
click at [885, 266] on input at bounding box center [894, 258] width 36 height 24
type input "E"
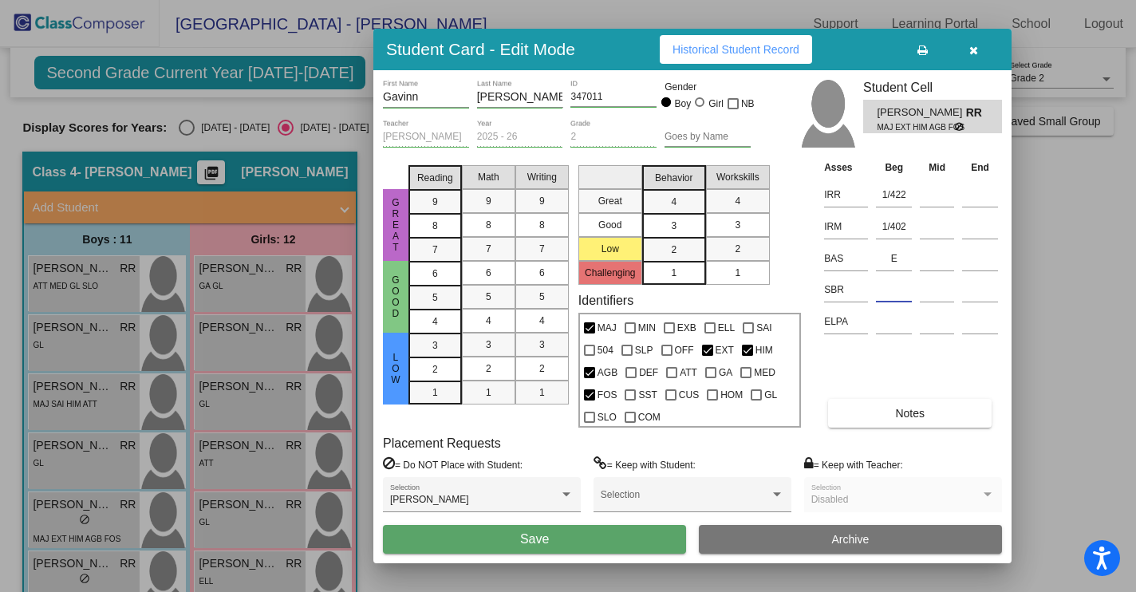
click at [883, 298] on input at bounding box center [894, 290] width 36 height 24
type input "SR"
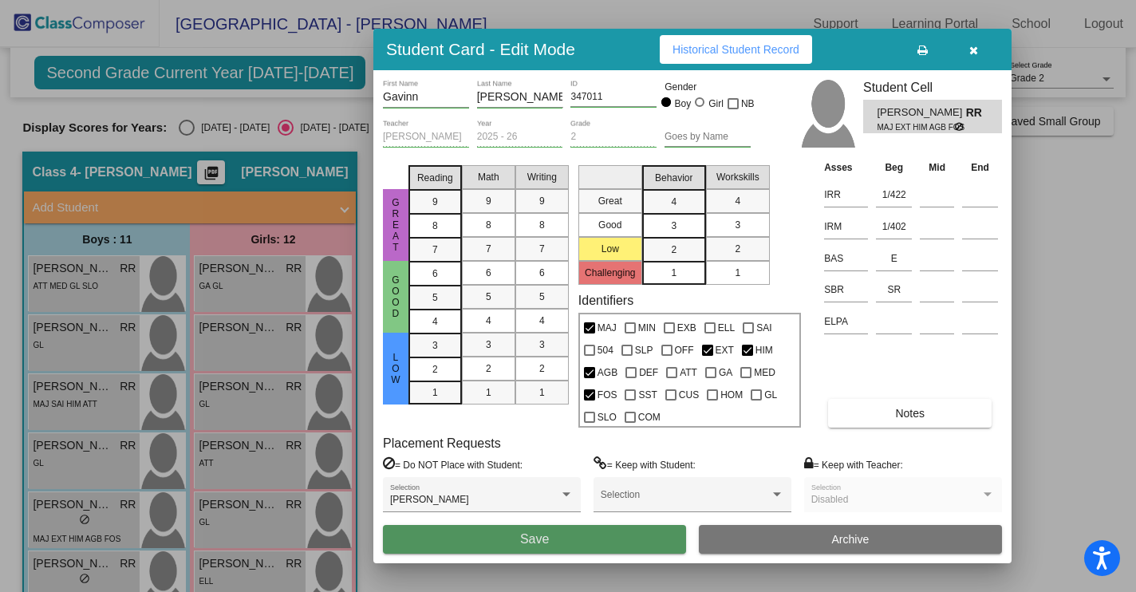
click at [514, 534] on button "Save" at bounding box center [534, 539] width 303 height 29
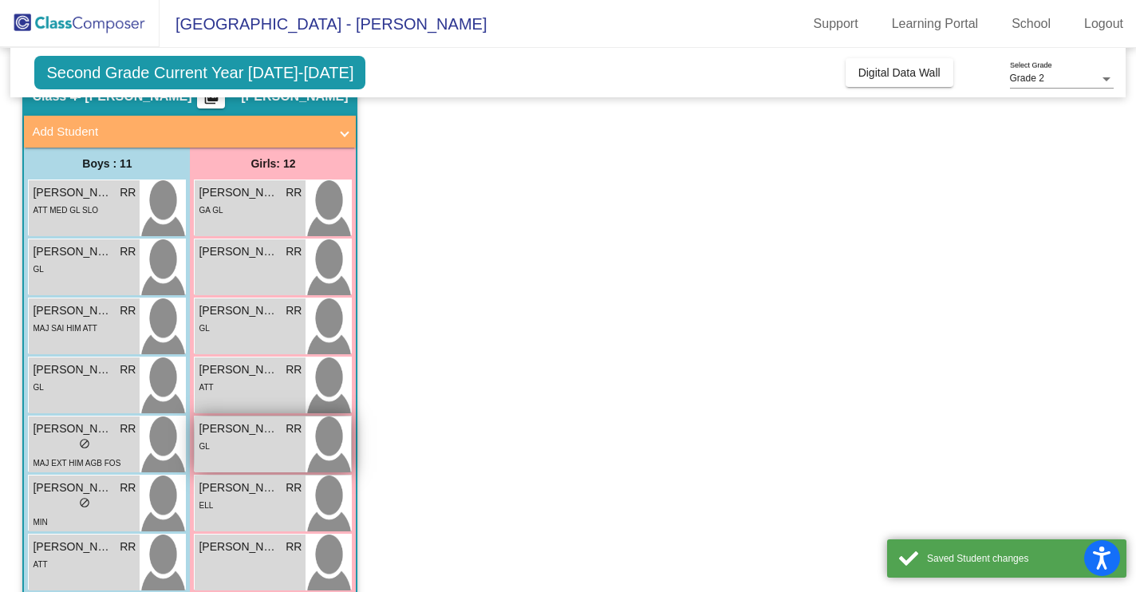
scroll to position [158, 0]
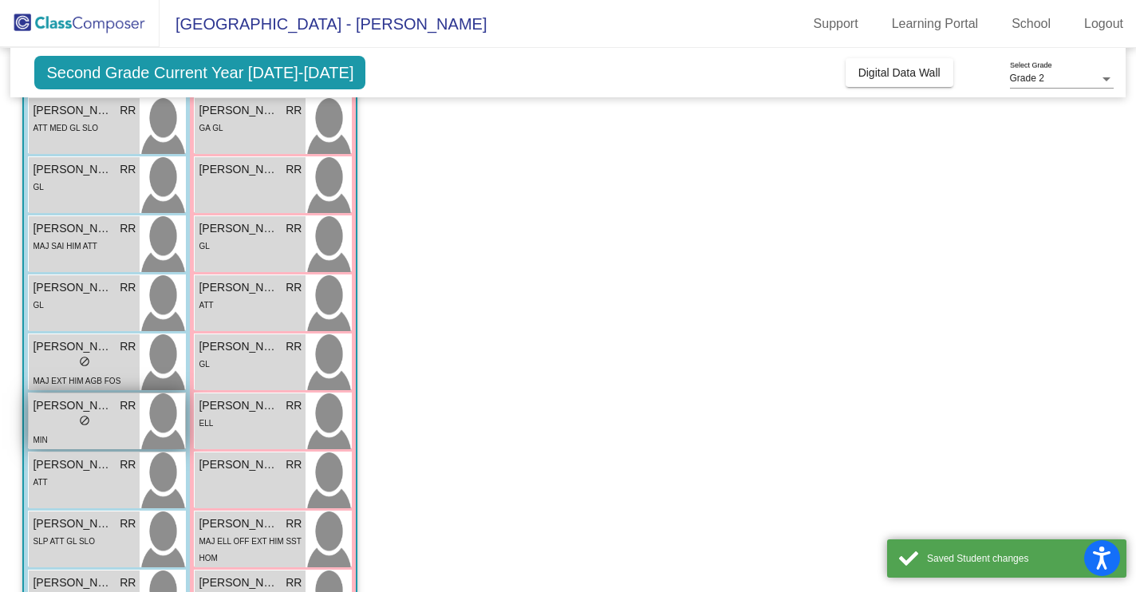
click at [86, 420] on span "do_not_disturb_alt" at bounding box center [84, 420] width 11 height 11
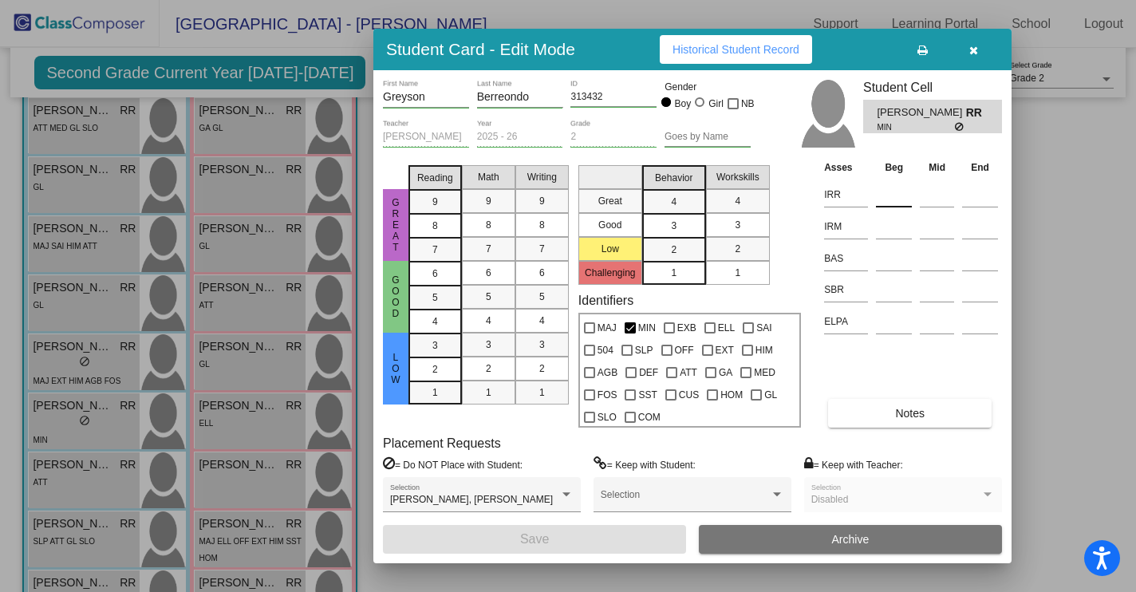
click at [883, 198] on input at bounding box center [894, 195] width 36 height 24
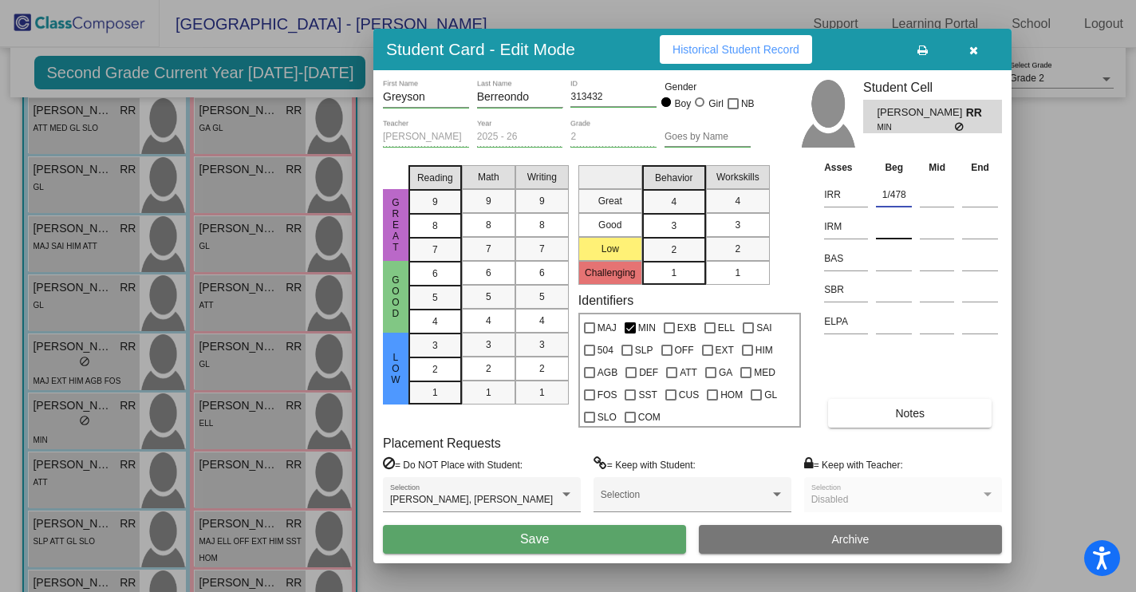
type input "1/478"
click at [879, 228] on input at bounding box center [894, 227] width 36 height 24
type input "k"
type input "K373"
click at [889, 262] on input at bounding box center [894, 258] width 36 height 24
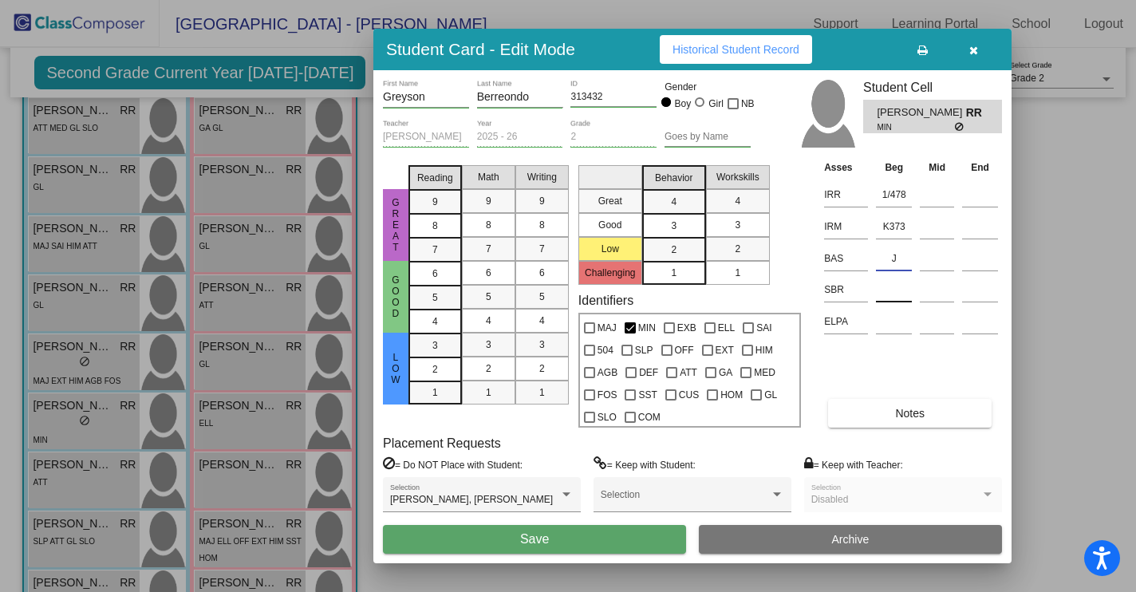
type input "J"
click at [878, 300] on input at bounding box center [894, 290] width 36 height 24
type input "LR"
click at [543, 539] on span "Save" at bounding box center [534, 539] width 29 height 14
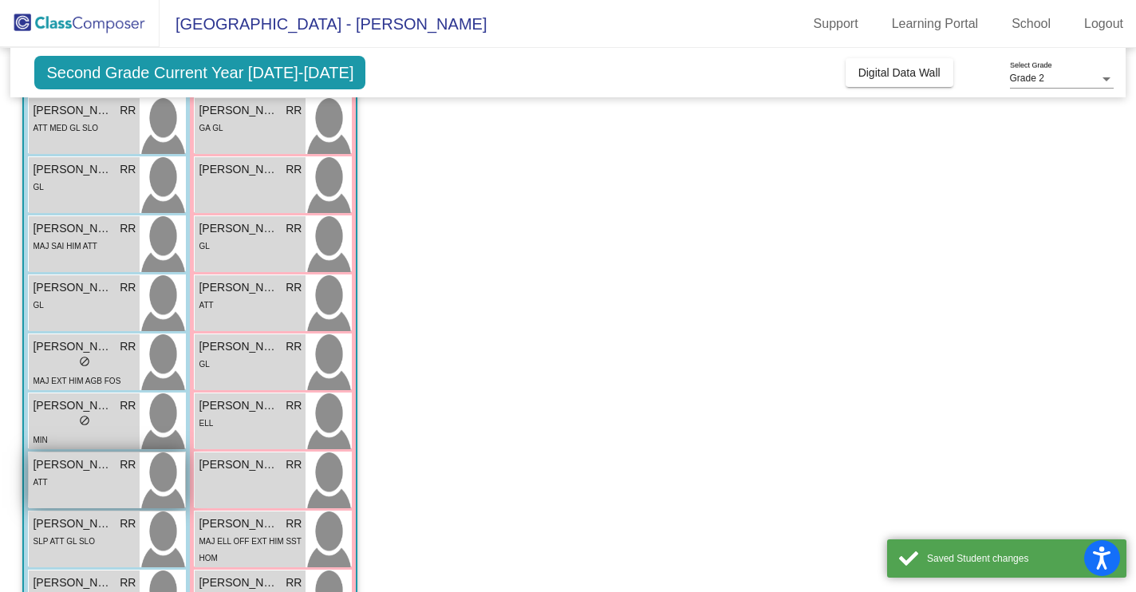
click at [93, 477] on div "ATT" at bounding box center [84, 481] width 103 height 17
